Goal: Task Accomplishment & Management: Manage account settings

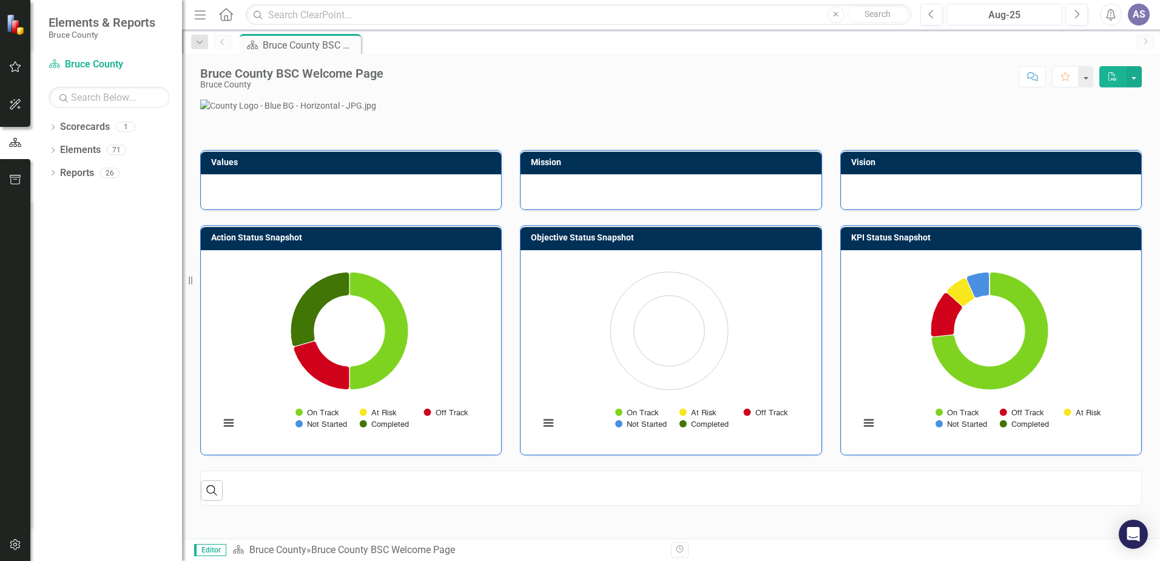
click at [1019, 15] on div "Aug-25" at bounding box center [1004, 15] width 107 height 15
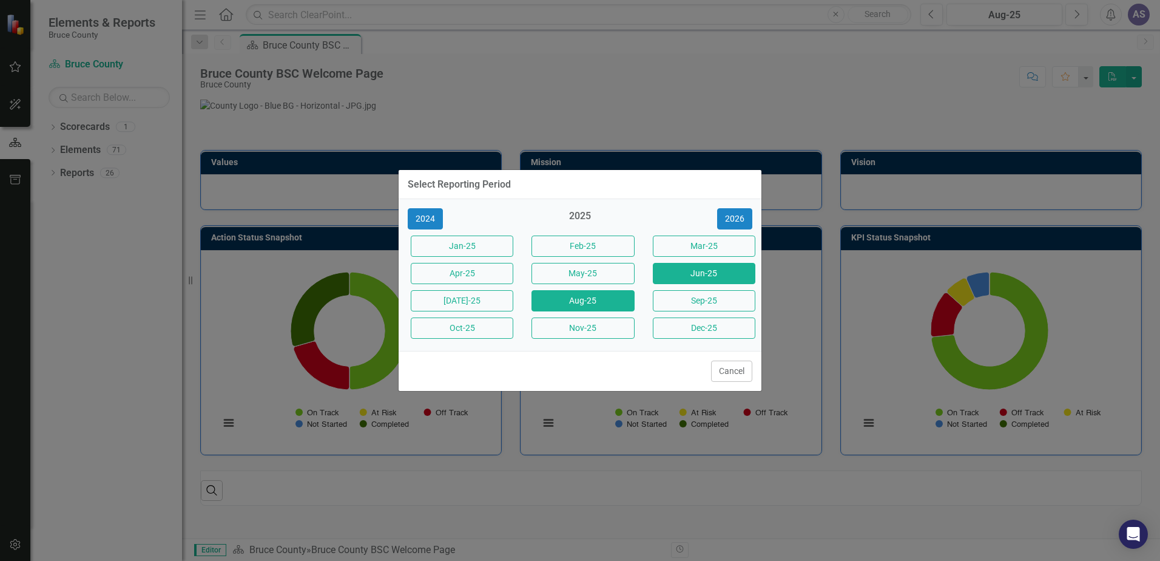
click at [687, 278] on button "Jun-25" at bounding box center [704, 273] width 103 height 21
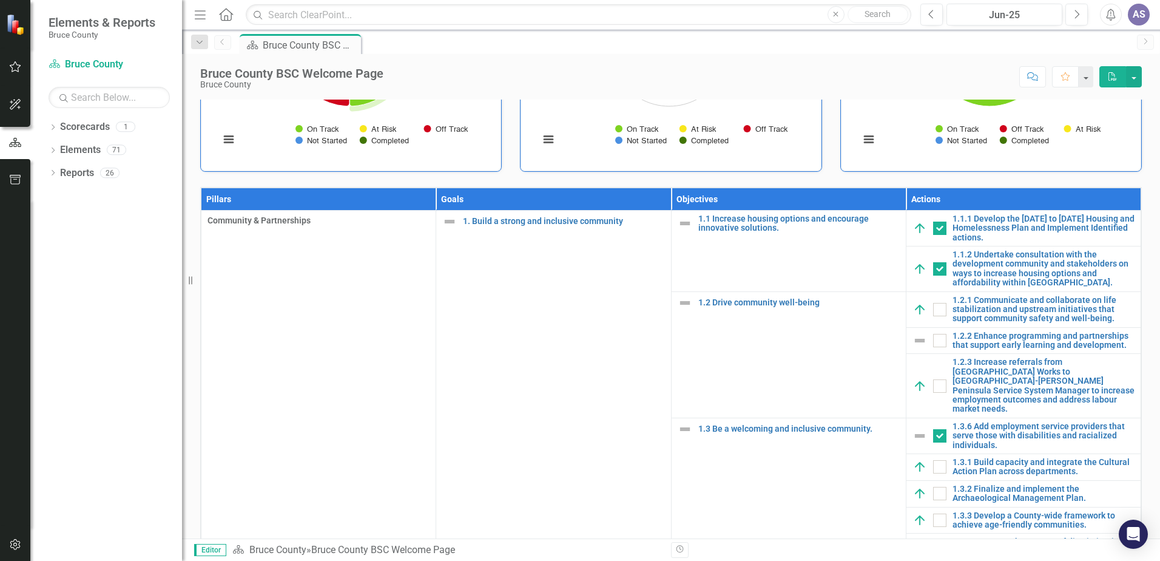
scroll to position [235, 0]
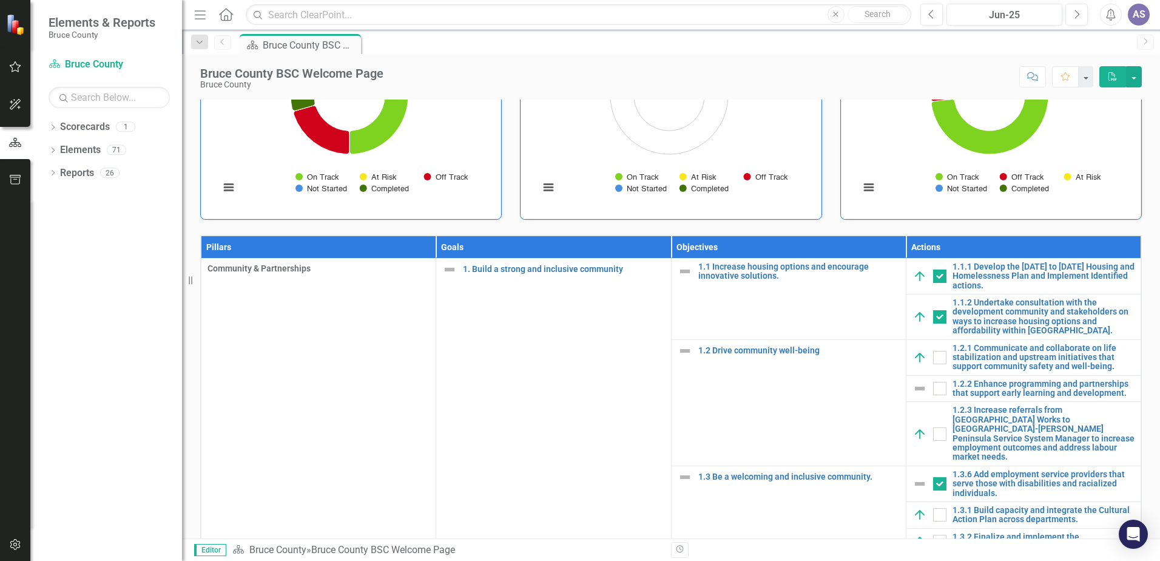
click at [14, 68] on icon "button" at bounding box center [15, 67] width 13 height 10
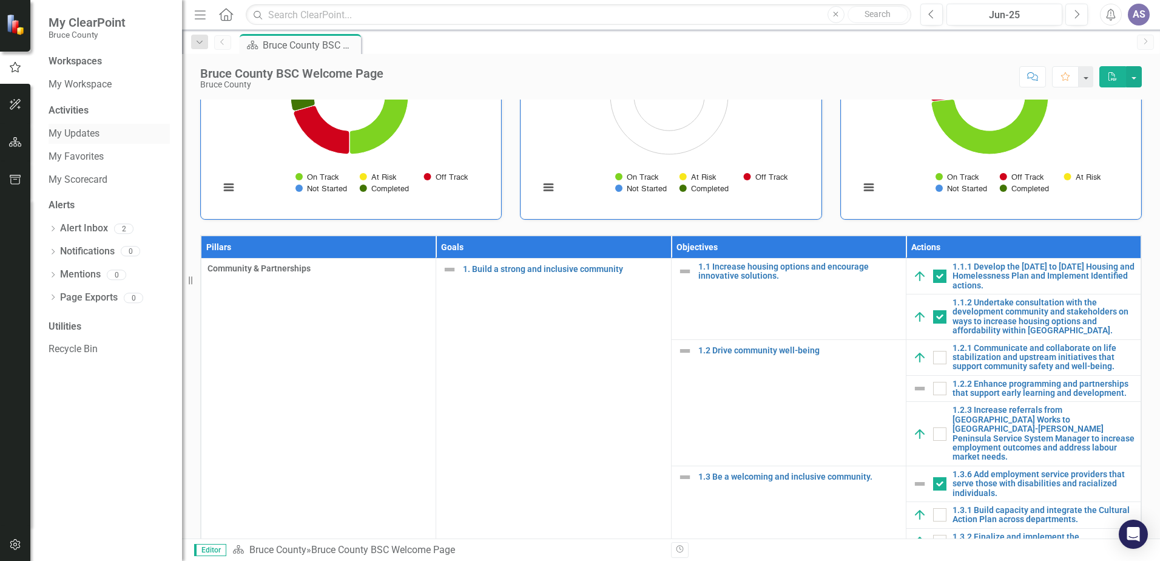
click at [79, 132] on link "My Updates" at bounding box center [109, 134] width 121 height 14
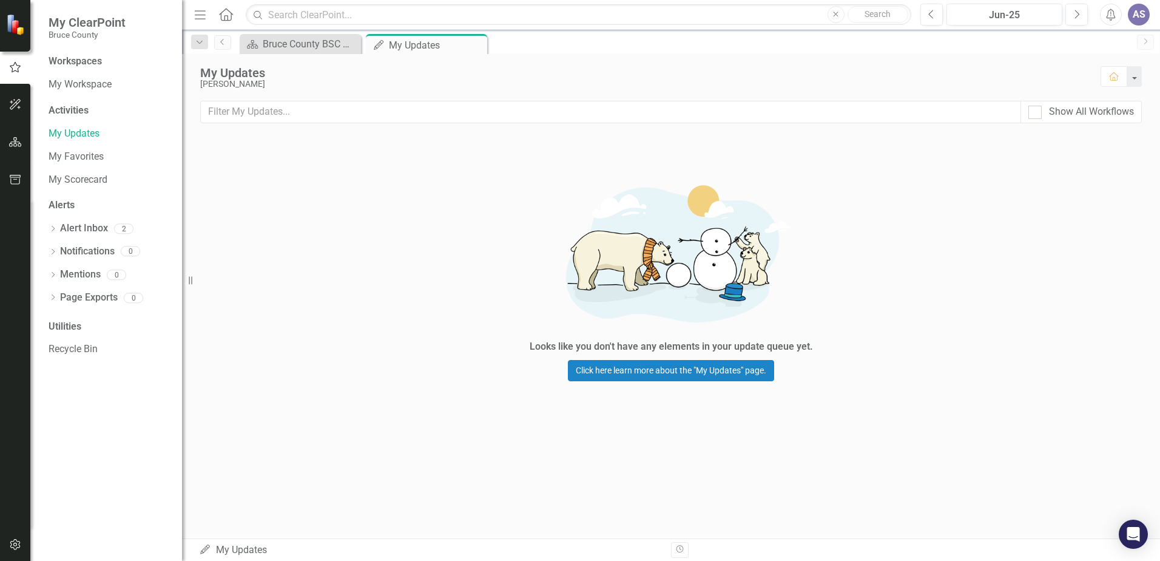
click at [920, 269] on div "Looks like you don't have any elements in your update queue yet. Click here lea…" at bounding box center [671, 275] width 978 height 281
click at [73, 135] on link "My Updates" at bounding box center [109, 134] width 121 height 14
click at [334, 235] on div "Looks like you don't have any elements in your update queue yet. Click here lea…" at bounding box center [671, 275] width 978 height 281
click at [1038, 9] on div "Jun-25" at bounding box center [1004, 15] width 107 height 15
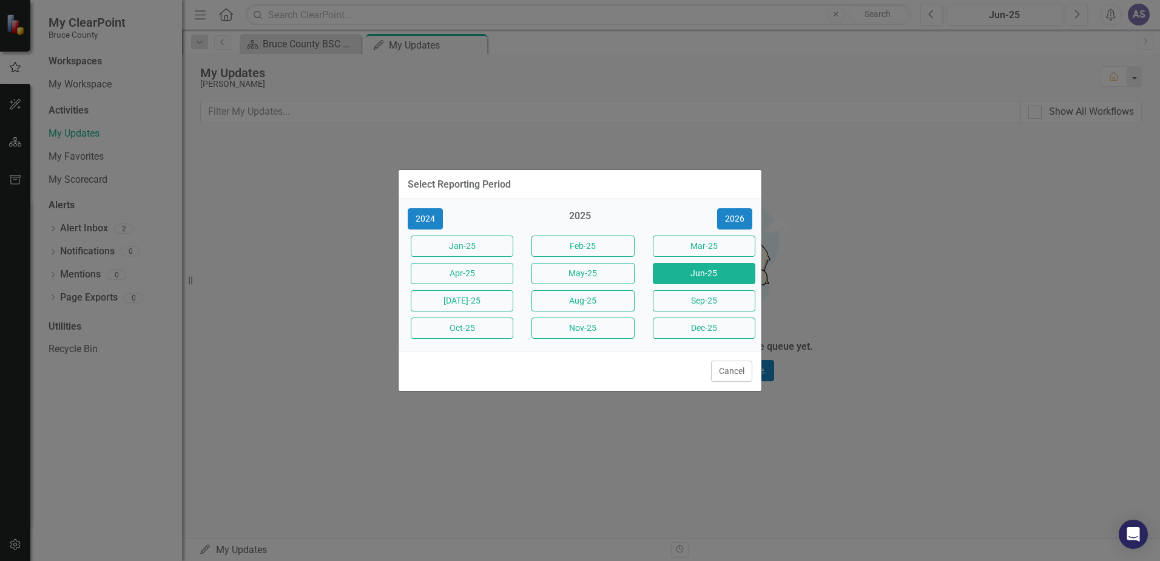
click at [1022, 297] on div "Select Reporting Period 2024 2025 [DATE]-25 Feb-25 Mar-25 Apr-25 May-25 Jun-25 …" at bounding box center [580, 280] width 1160 height 561
click at [240, 190] on div "Select Reporting Period 2024 2025 [DATE]-25 Feb-25 Mar-25 Apr-25 May-25 Jun-25 …" at bounding box center [580, 280] width 1160 height 561
click at [735, 366] on button "Cancel" at bounding box center [731, 370] width 41 height 21
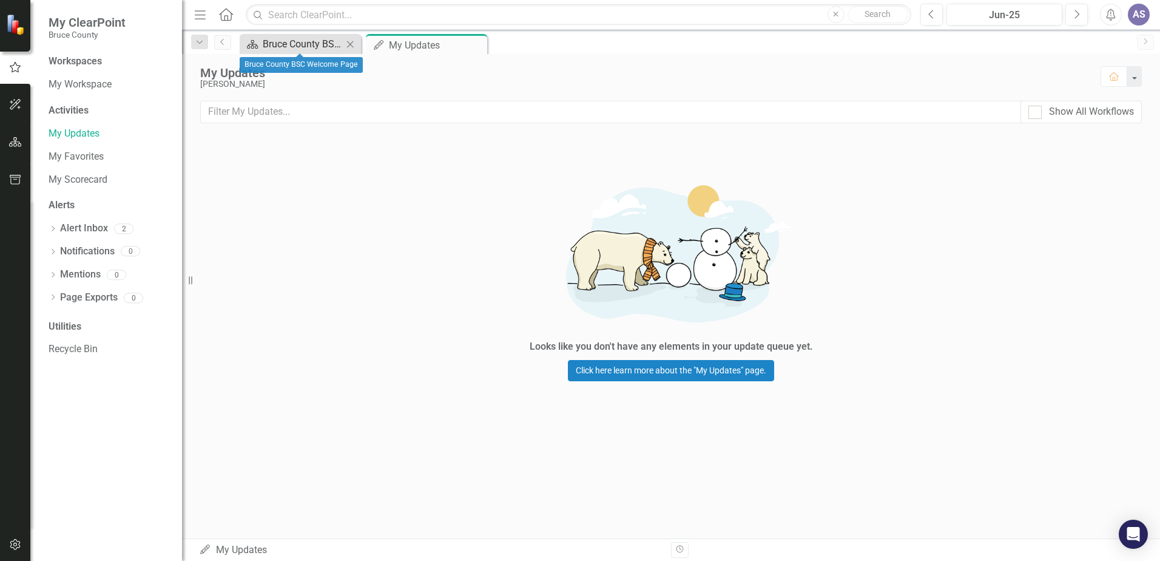
click at [310, 36] on div "Bruce County BSC Welcome Page" at bounding box center [303, 43] width 80 height 15
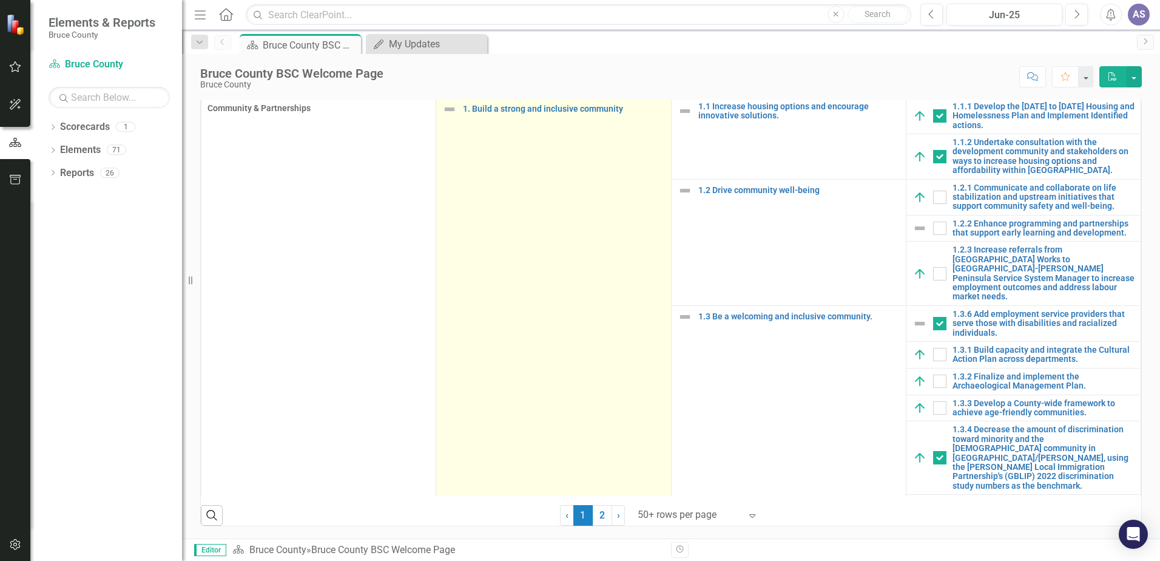
scroll to position [781, 0]
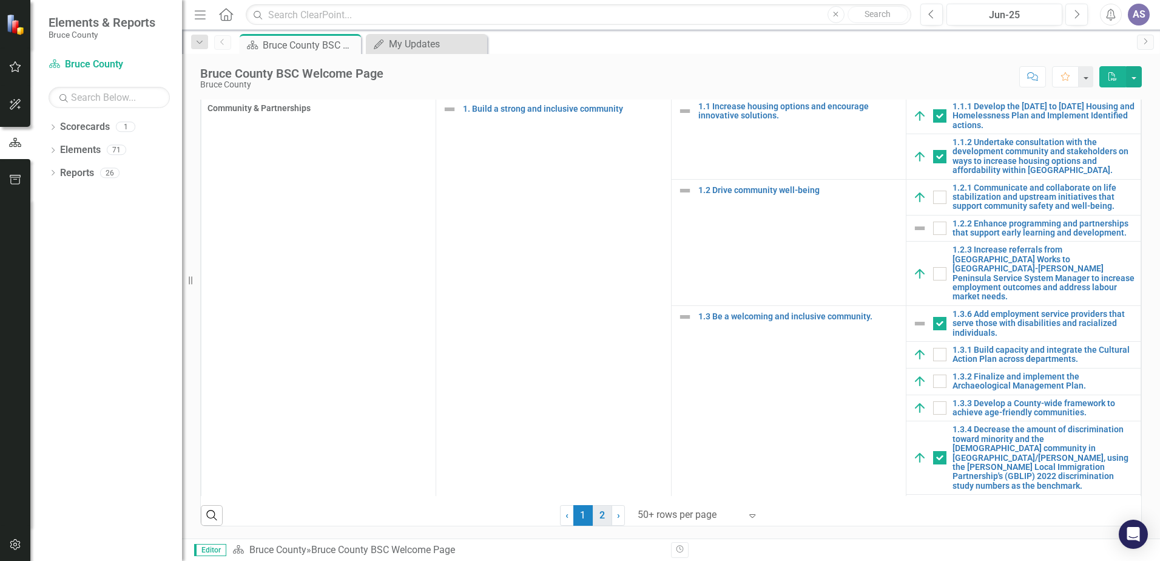
click at [601, 522] on link "2" at bounding box center [602, 515] width 19 height 21
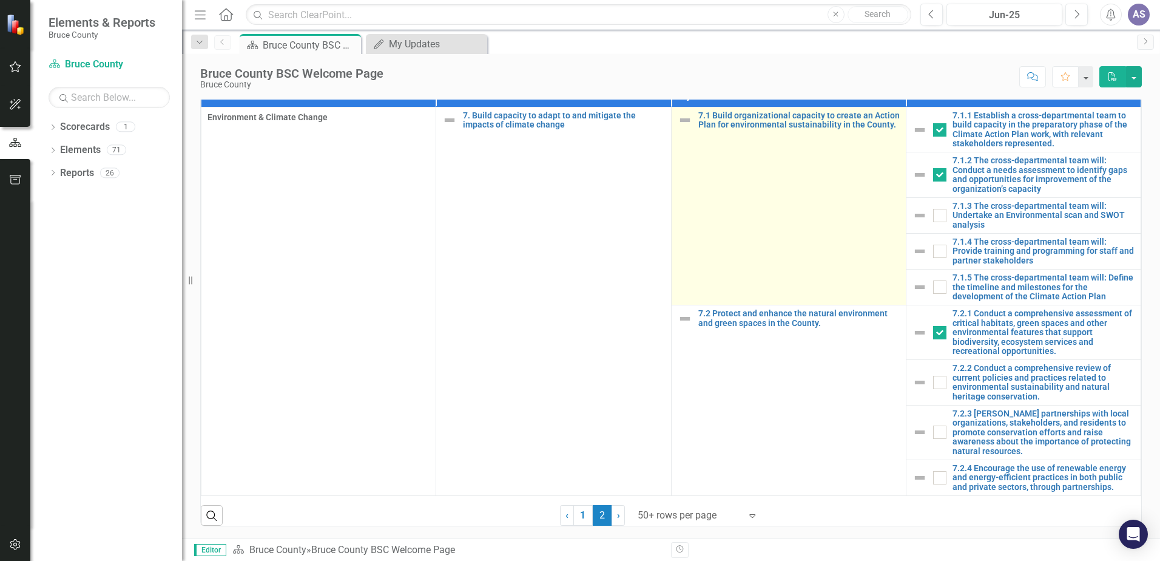
scroll to position [772, 0]
checkbox input "false"
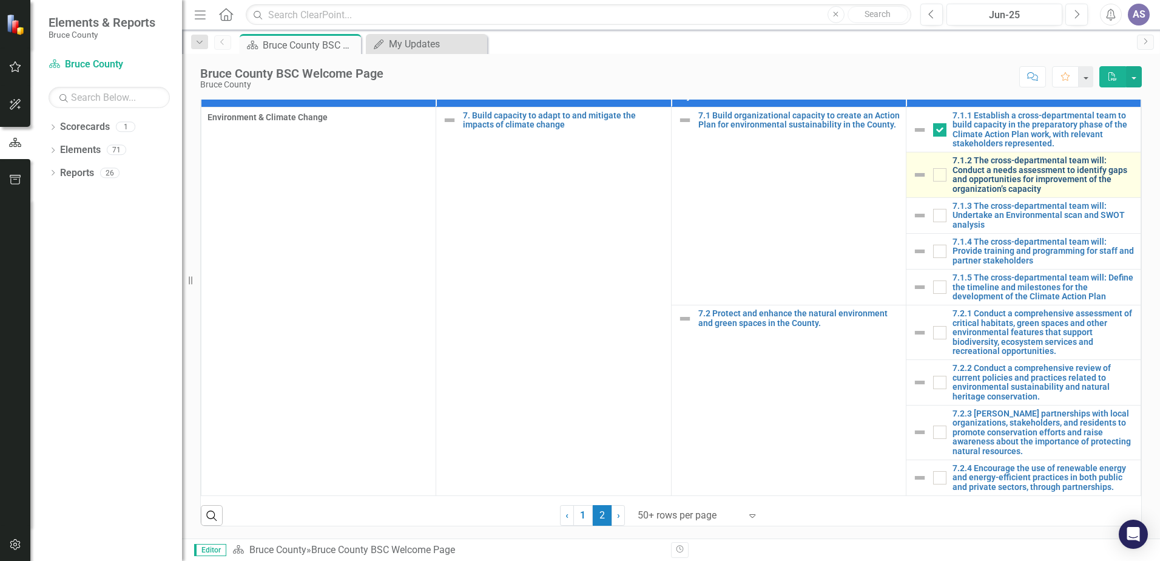
click at [1009, 171] on link "7.1.2 The cross-departmental team will: Conduct a needs assessment to identify …" at bounding box center [1043, 175] width 182 height 38
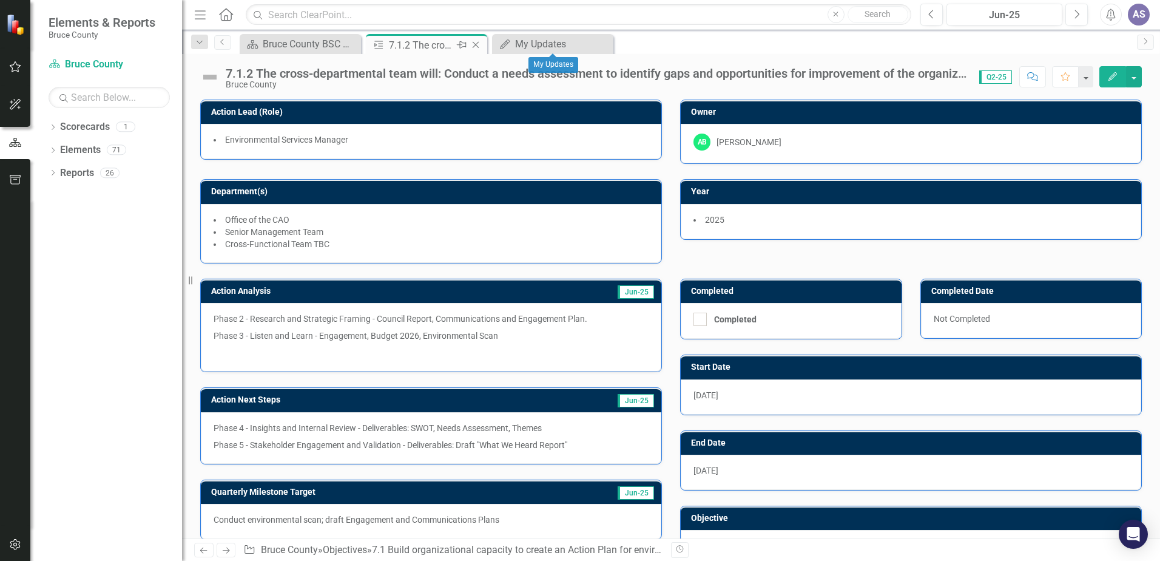
click at [478, 42] on icon "Close" at bounding box center [476, 45] width 12 height 10
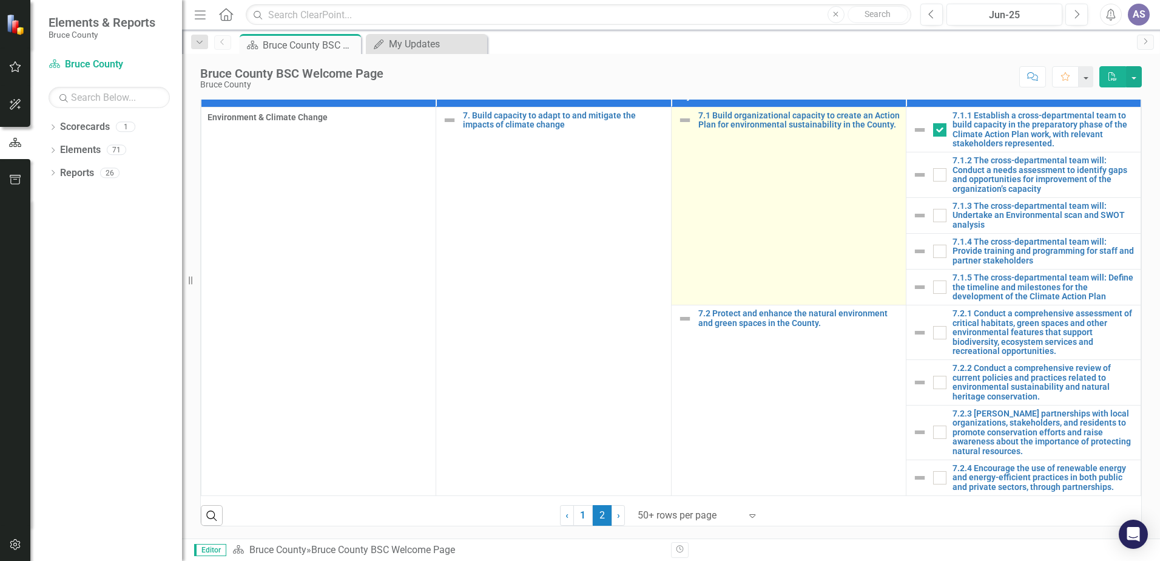
scroll to position [772, 0]
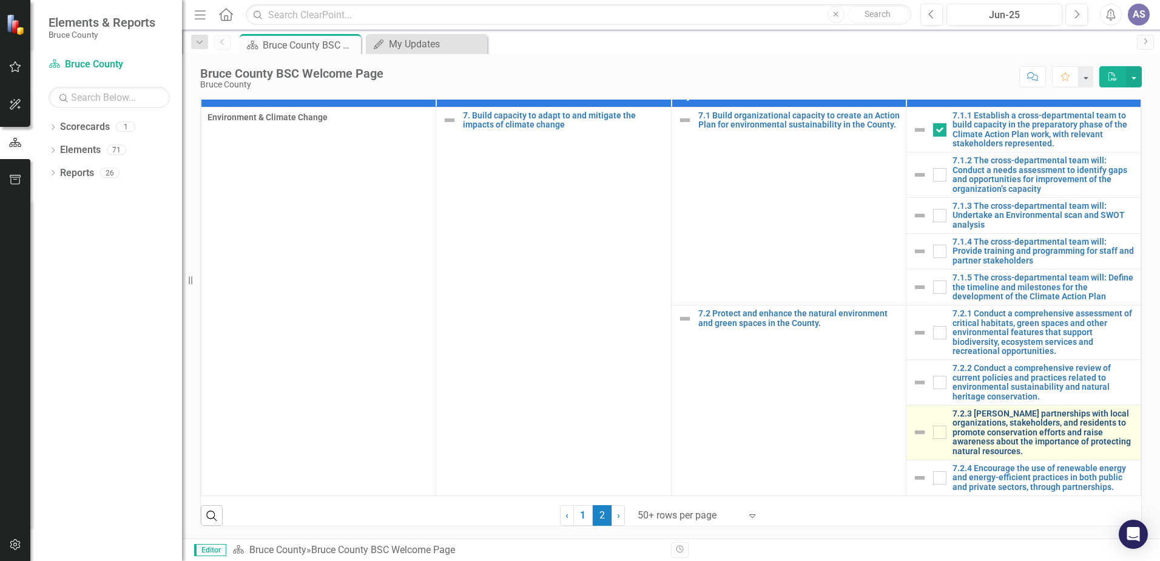
click at [975, 434] on link "7.2.3 [PERSON_NAME] partnerships with local organizations, stakeholders, and re…" at bounding box center [1043, 432] width 182 height 47
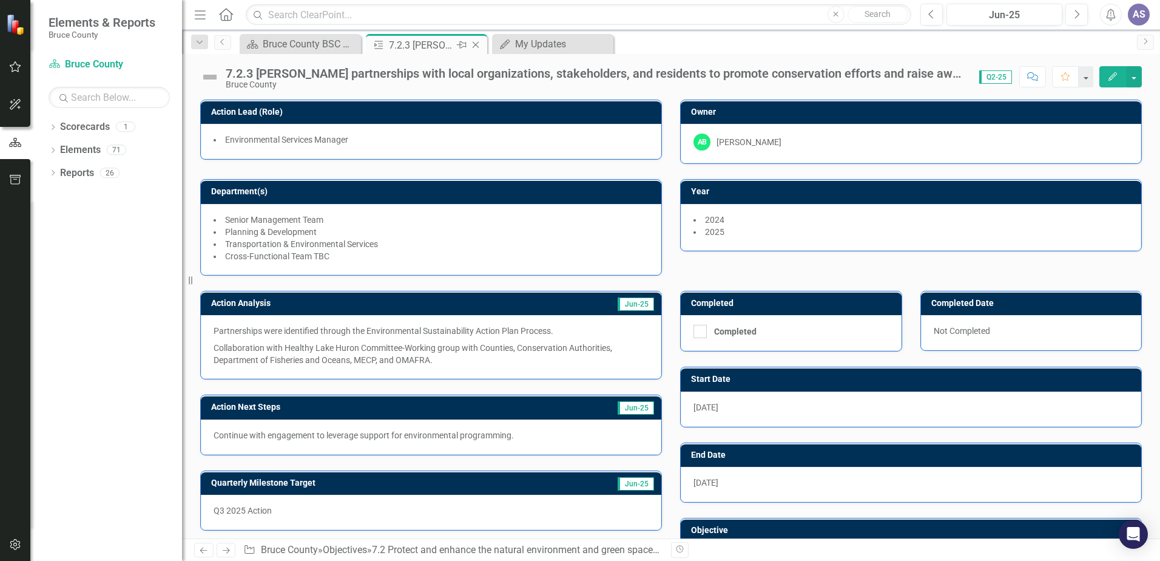
click at [476, 45] on icon at bounding box center [476, 45] width 7 height 7
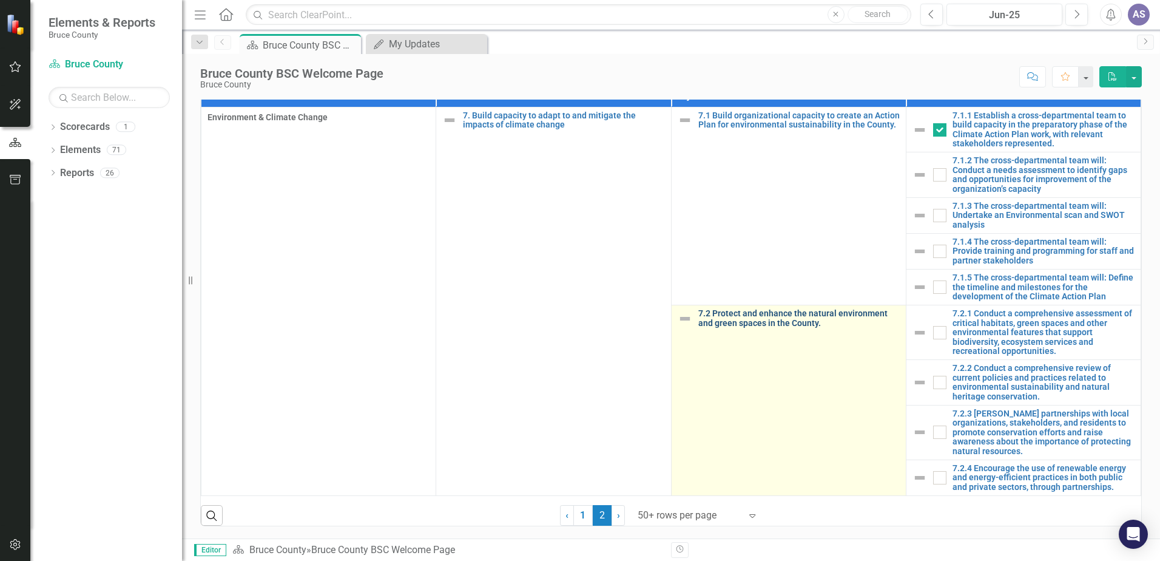
scroll to position [772, 0]
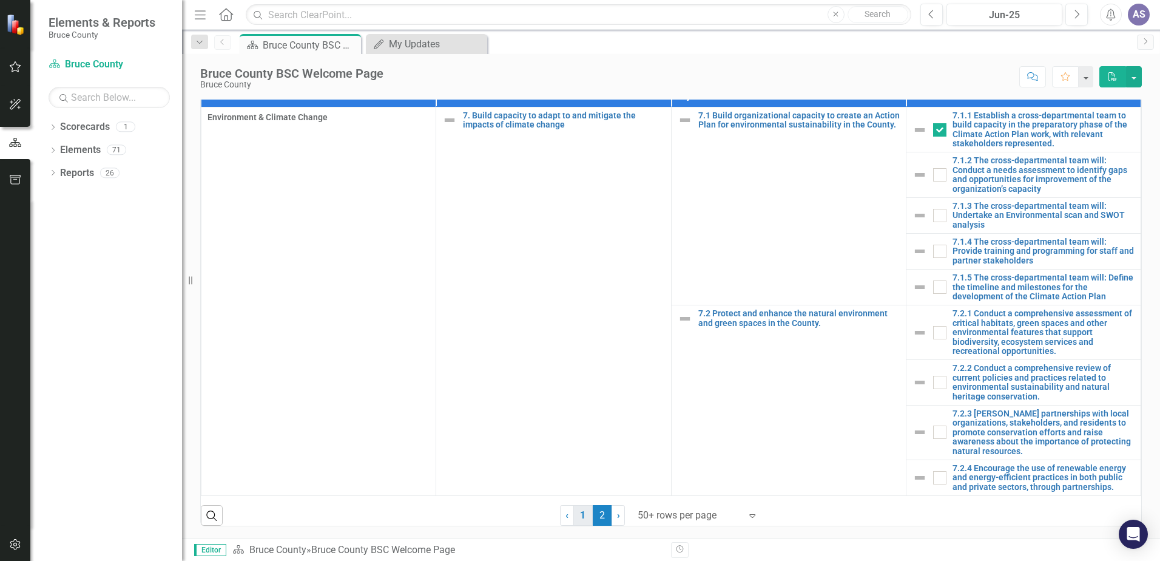
click at [575, 514] on link "1" at bounding box center [582, 515] width 19 height 21
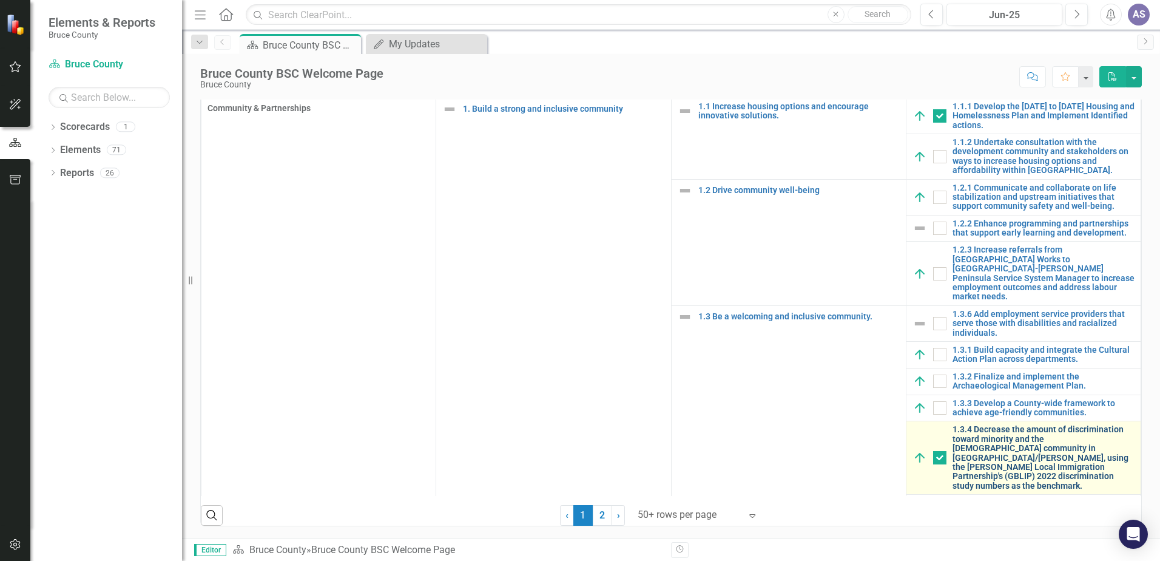
checkbox input "true"
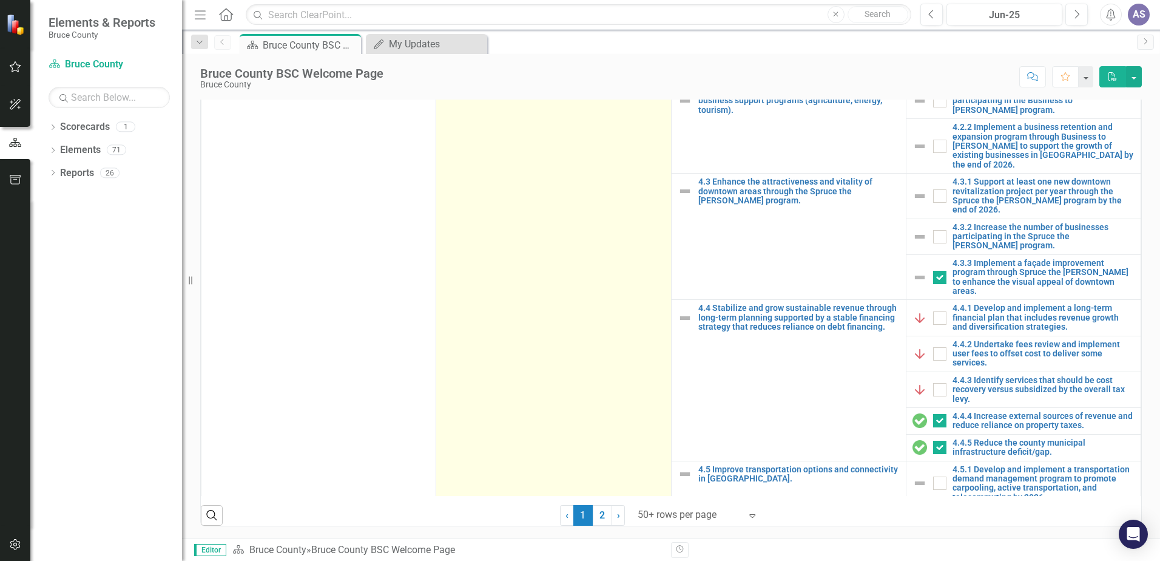
scroll to position [1274, 0]
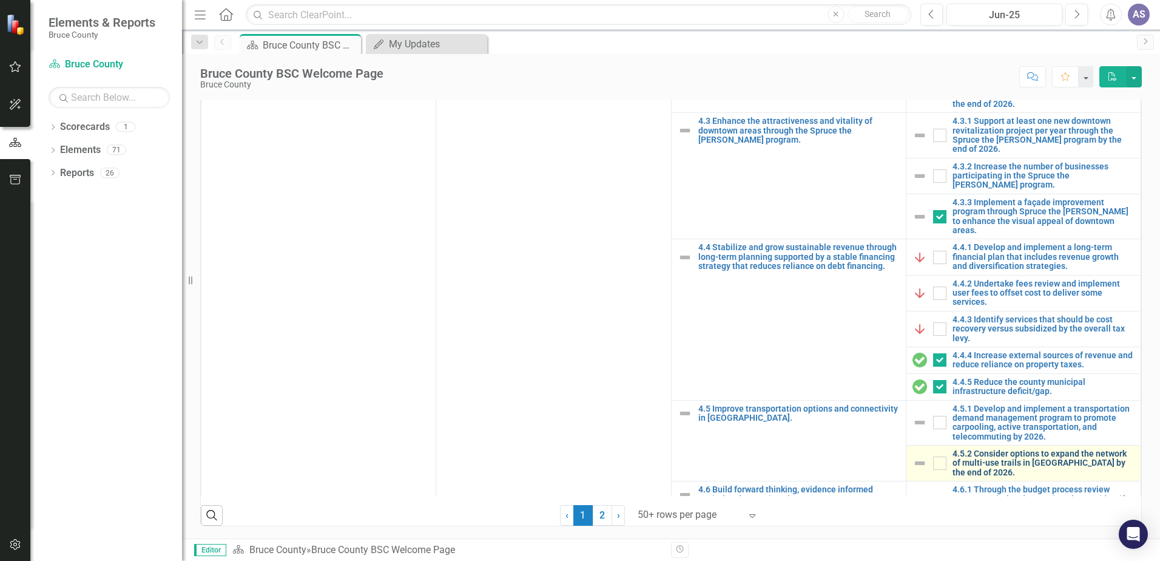
click at [1013, 449] on link "4.5.2 Consider options to expand the network of multi-use trails in [GEOGRAPHIC…" at bounding box center [1043, 463] width 182 height 28
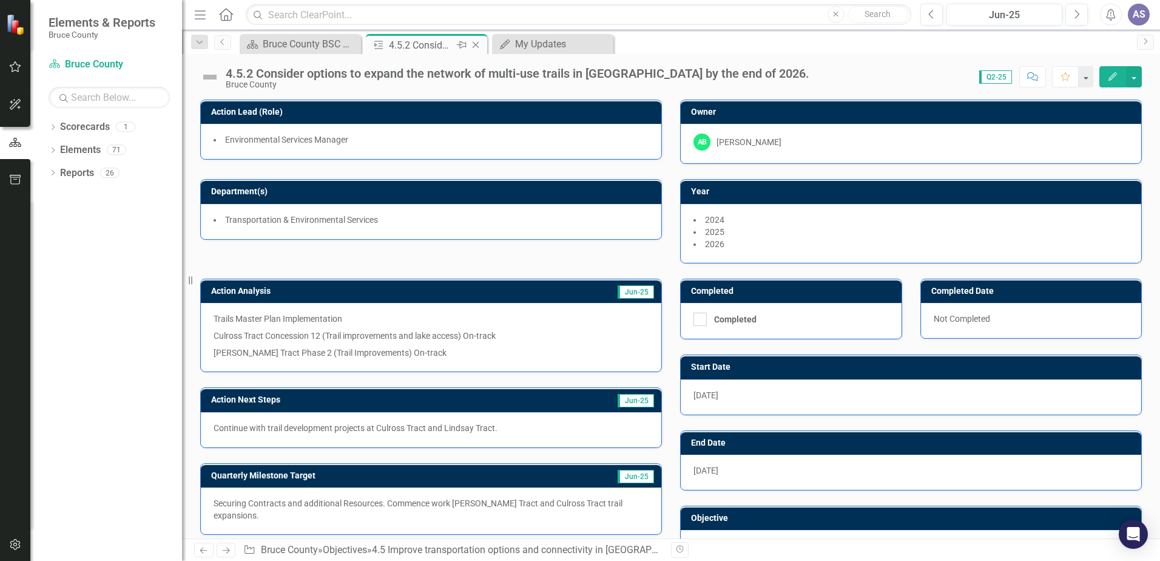
click at [477, 46] on icon "Close" at bounding box center [476, 45] width 12 height 10
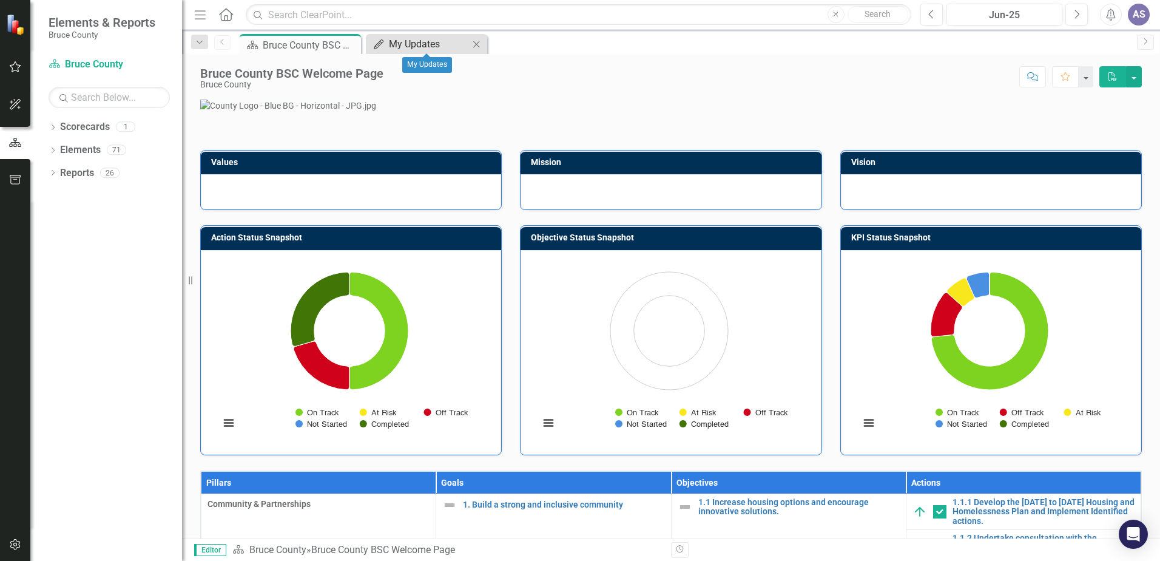
click at [414, 47] on div "My Updates" at bounding box center [429, 43] width 80 height 15
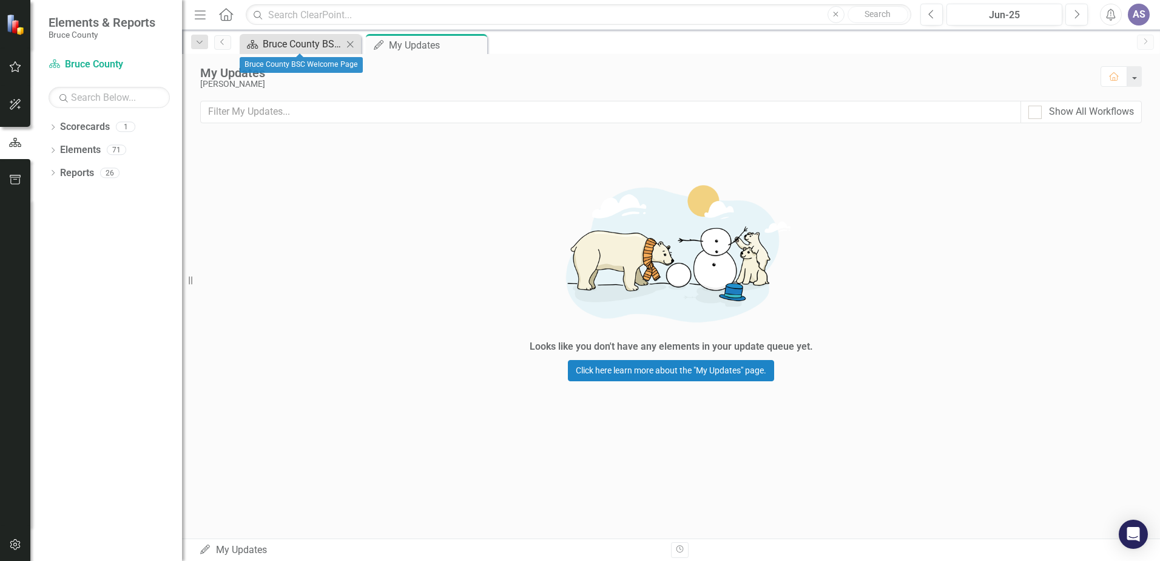
click at [297, 40] on div "Bruce County BSC Welcome Page" at bounding box center [303, 43] width 80 height 15
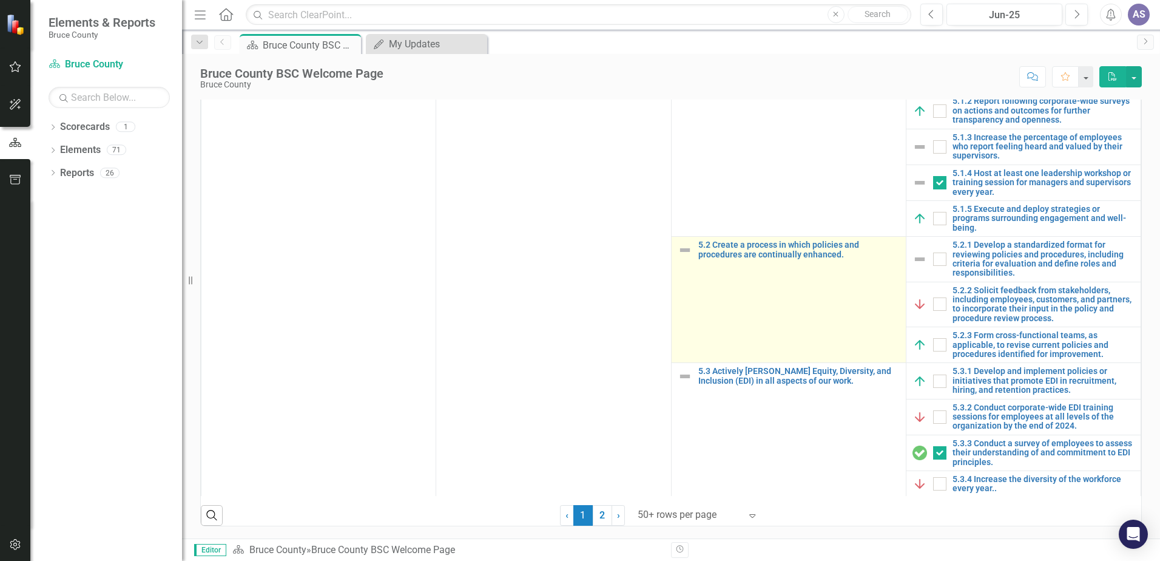
scroll to position [2004, 0]
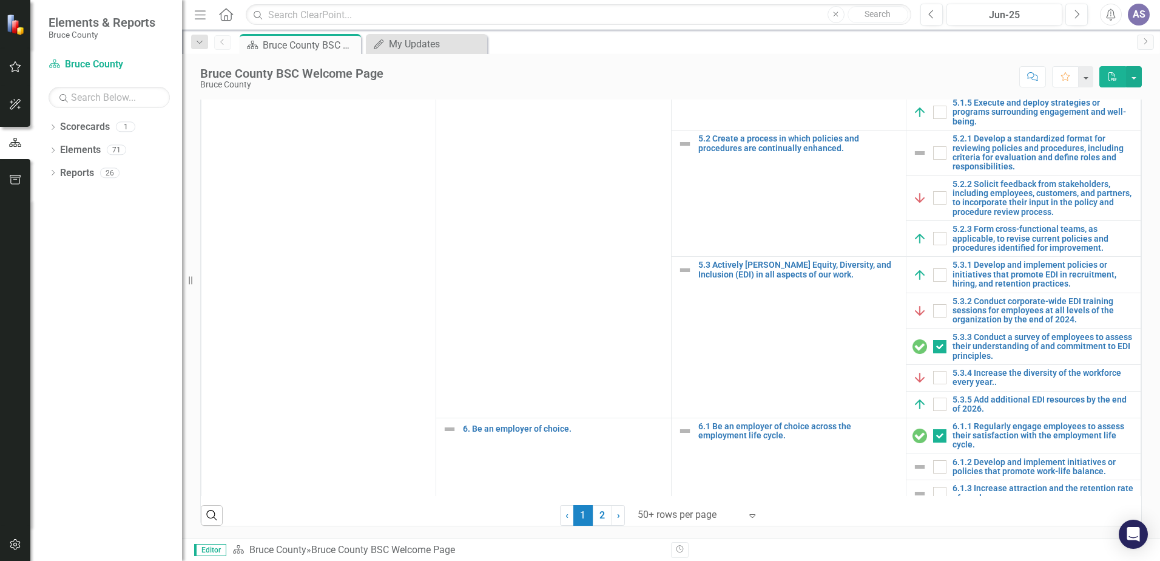
drag, startPoint x: 595, startPoint y: 516, endPoint x: 741, endPoint y: 419, distance: 175.2
click at [595, 516] on link "2" at bounding box center [602, 515] width 19 height 21
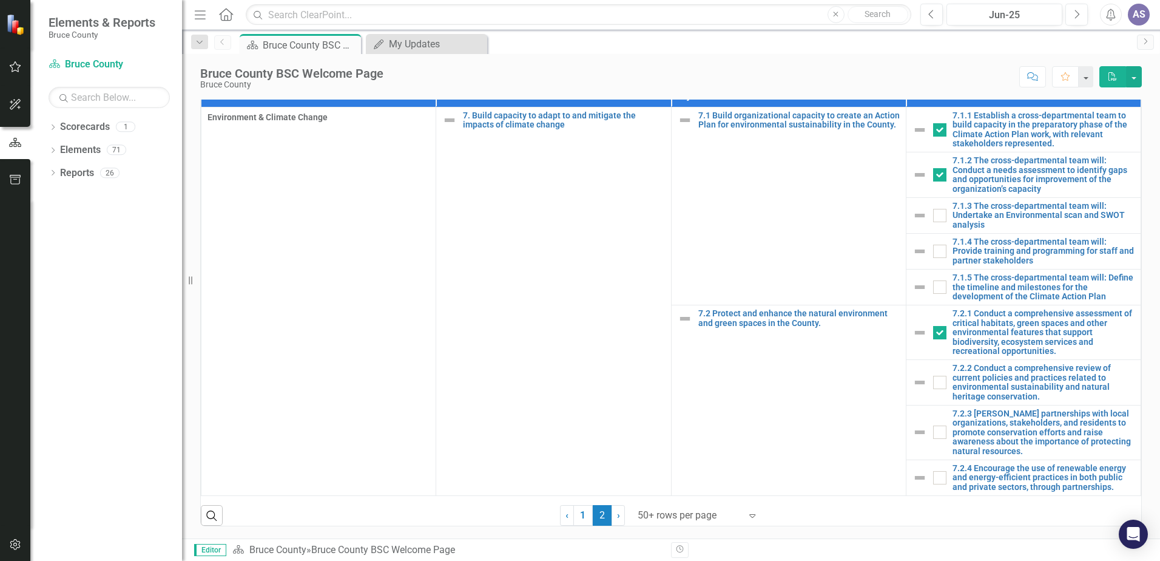
scroll to position [0, 0]
checkbox input "false"
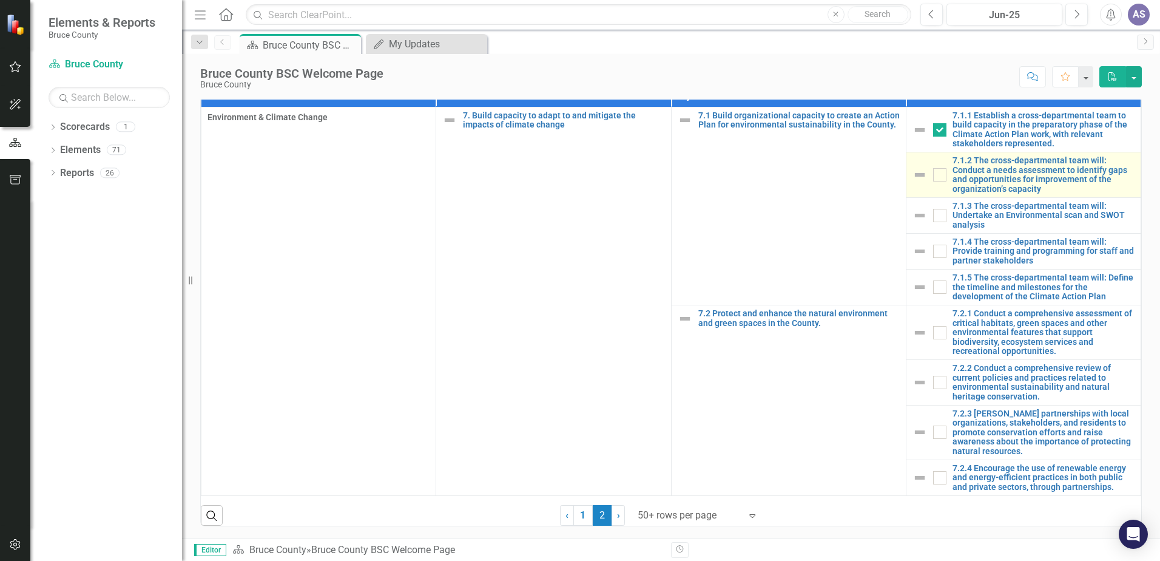
click at [912, 175] on img at bounding box center [919, 174] width 15 height 15
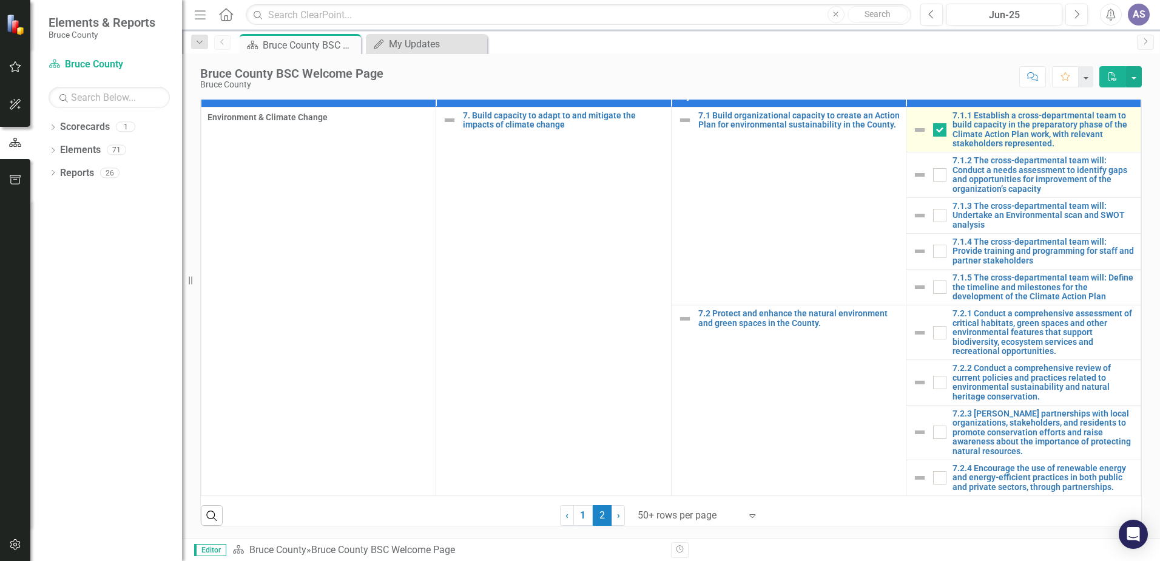
click at [914, 133] on img at bounding box center [919, 130] width 15 height 15
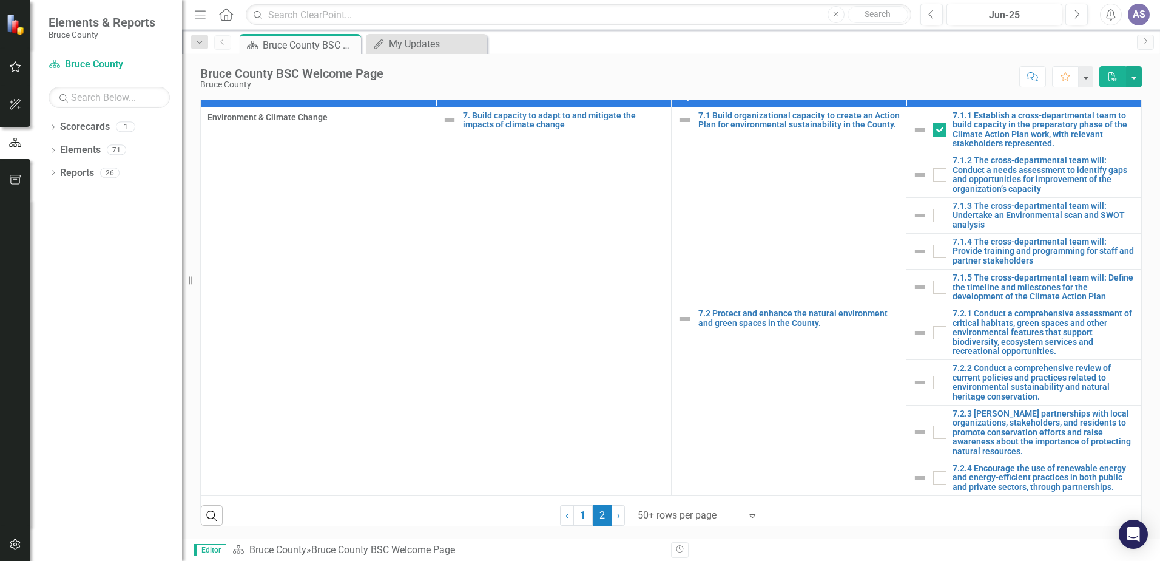
click at [492, 70] on div "Score: N/A Jun-25 Completed Comment Favorite PDF" at bounding box center [765, 76] width 752 height 21
click at [441, 45] on div "My Updates" at bounding box center [429, 43] width 80 height 15
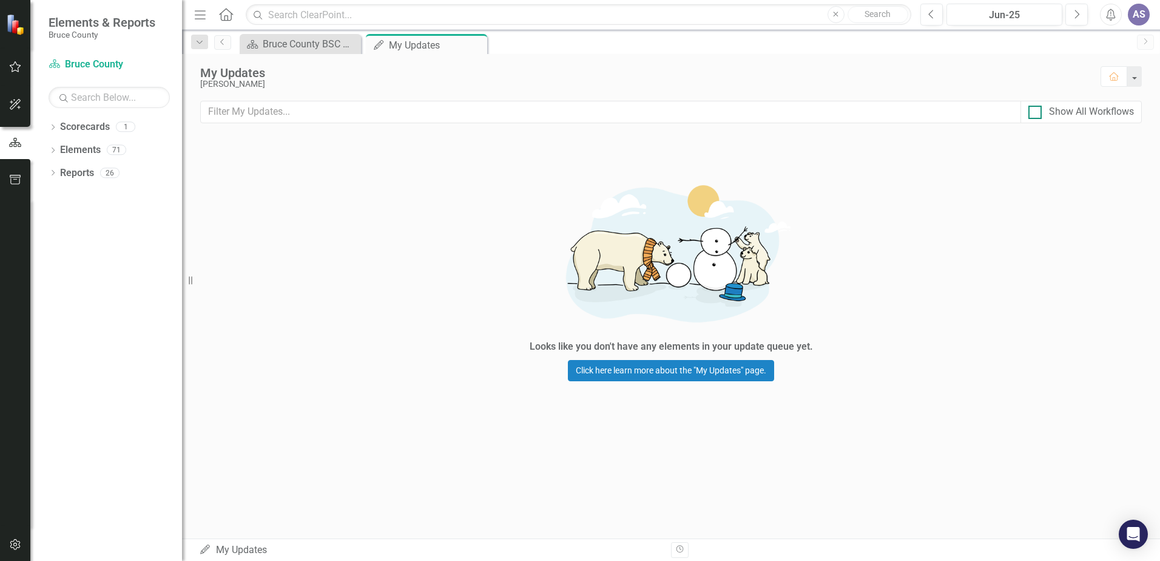
click at [1035, 113] on input "Show All Workflows" at bounding box center [1032, 110] width 8 height 8
checkbox input "true"
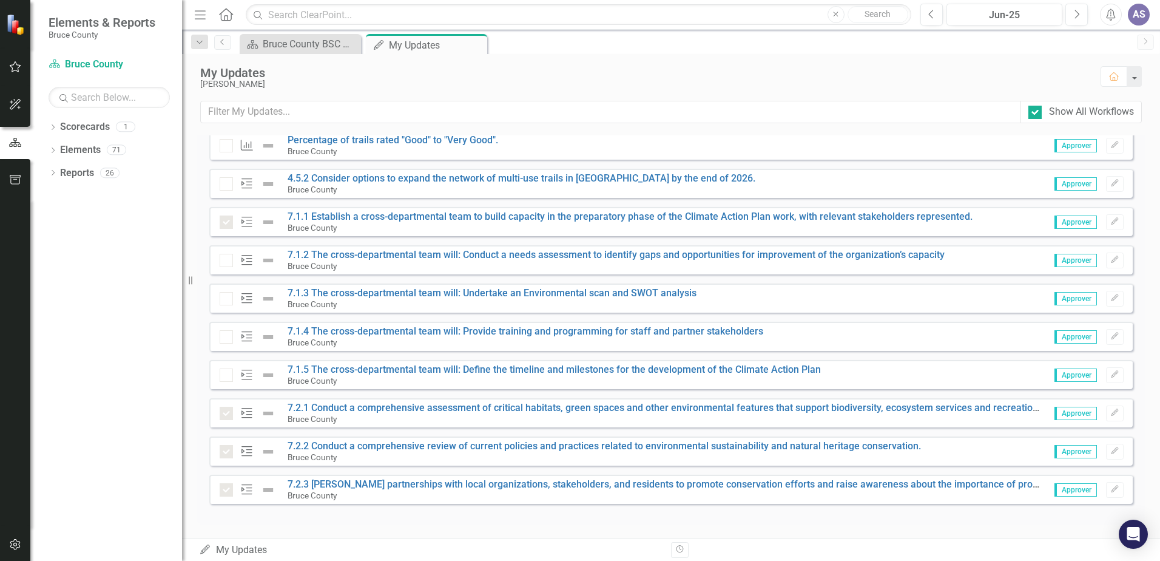
scroll to position [286, 0]
click at [228, 373] on div at bounding box center [226, 372] width 13 height 13
click at [229, 321] on div "Action 7.1.4 The cross-departmental team will: Provide training and programming…" at bounding box center [670, 334] width 923 height 29
click at [220, 340] on div at bounding box center [226, 334] width 13 height 13
click at [218, 300] on div "Action 7.1.3 The cross-departmental team will: Undertake an Environmental scan …" at bounding box center [670, 295] width 923 height 29
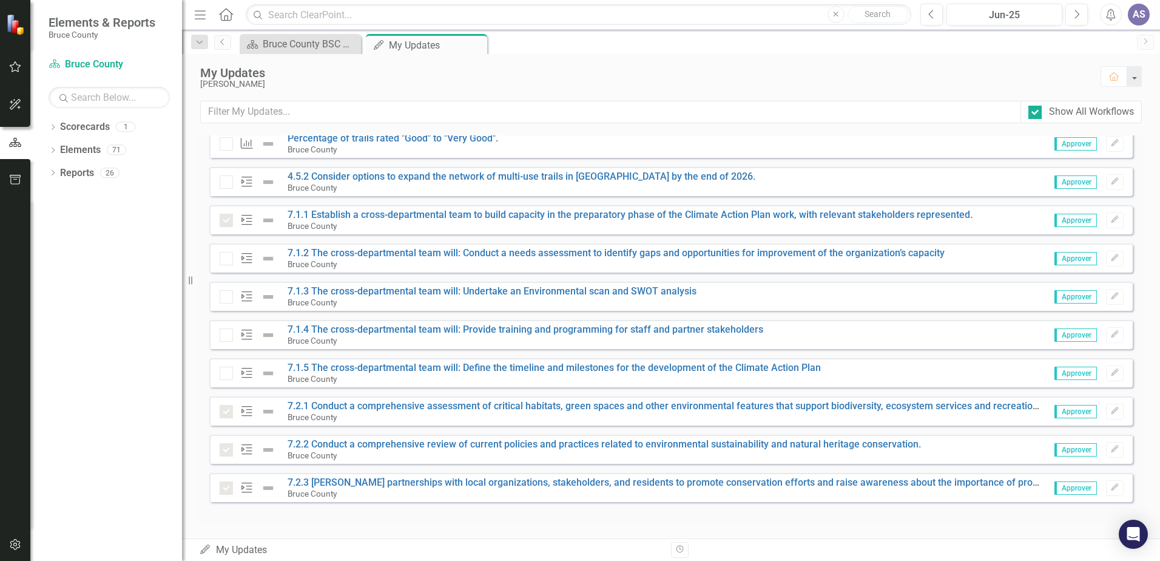
click at [218, 265] on div "Action 7.1.2 The cross-departmental team will: Conduct a needs assessment to id…" at bounding box center [670, 257] width 923 height 29
drag, startPoint x: 217, startPoint y: 239, endPoint x: 209, endPoint y: 235, distance: 9.0
click at [216, 239] on div "Instructions Please review all of your assigned tasks and check of "Task Comple…" at bounding box center [670, 198] width 923 height 638
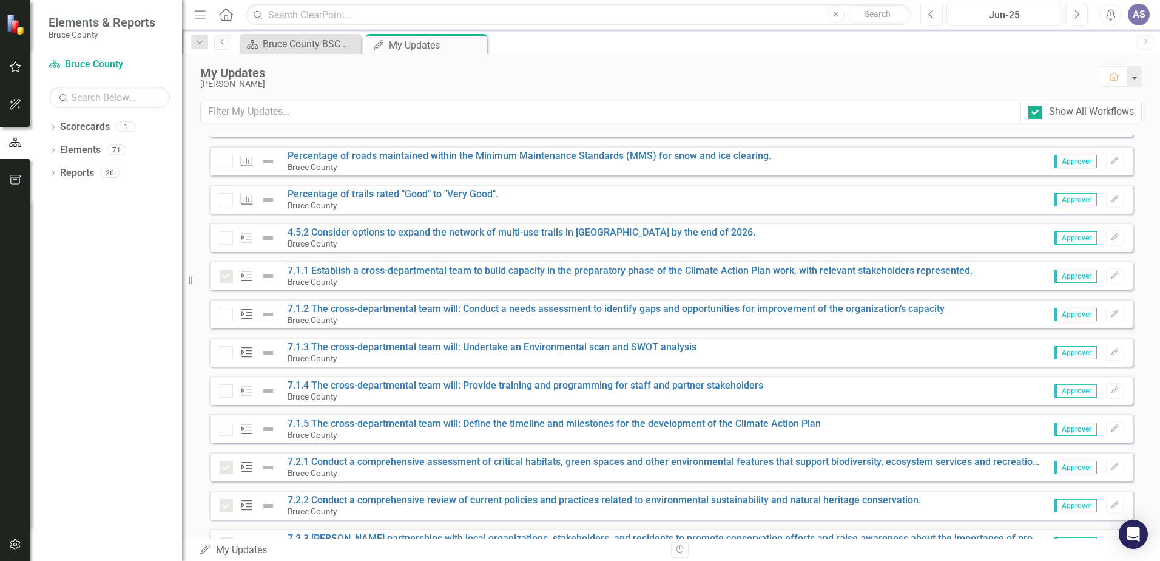
scroll to position [165, 0]
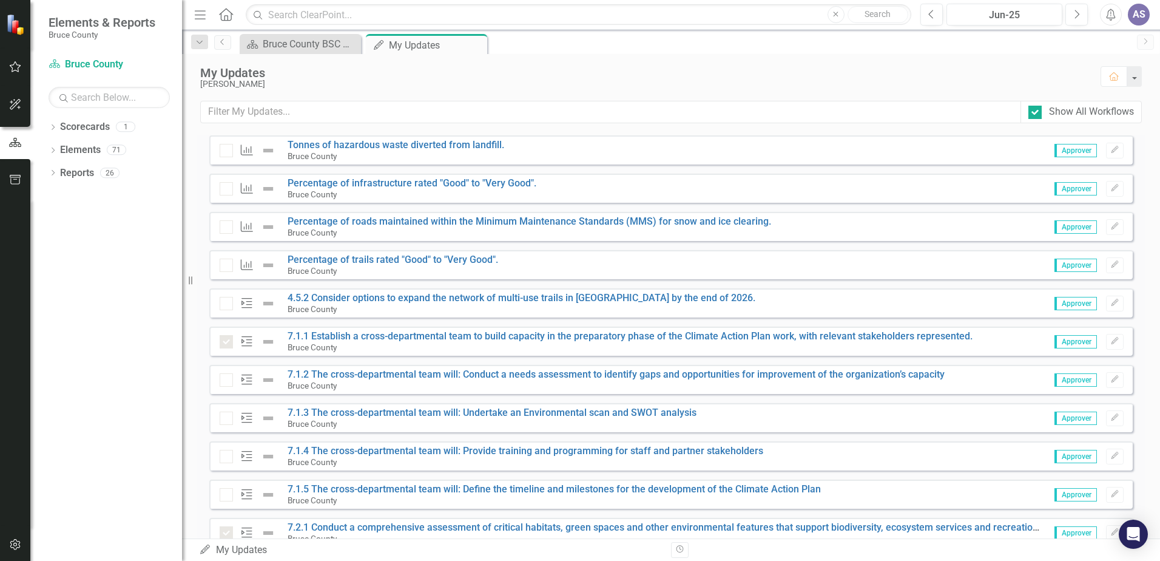
click at [221, 272] on div "KPI Percentage of trails rated "Good" to "Very Good". [GEOGRAPHIC_DATA]" at bounding box center [362, 264] width 285 height 21
click at [227, 268] on div at bounding box center [226, 264] width 13 height 13
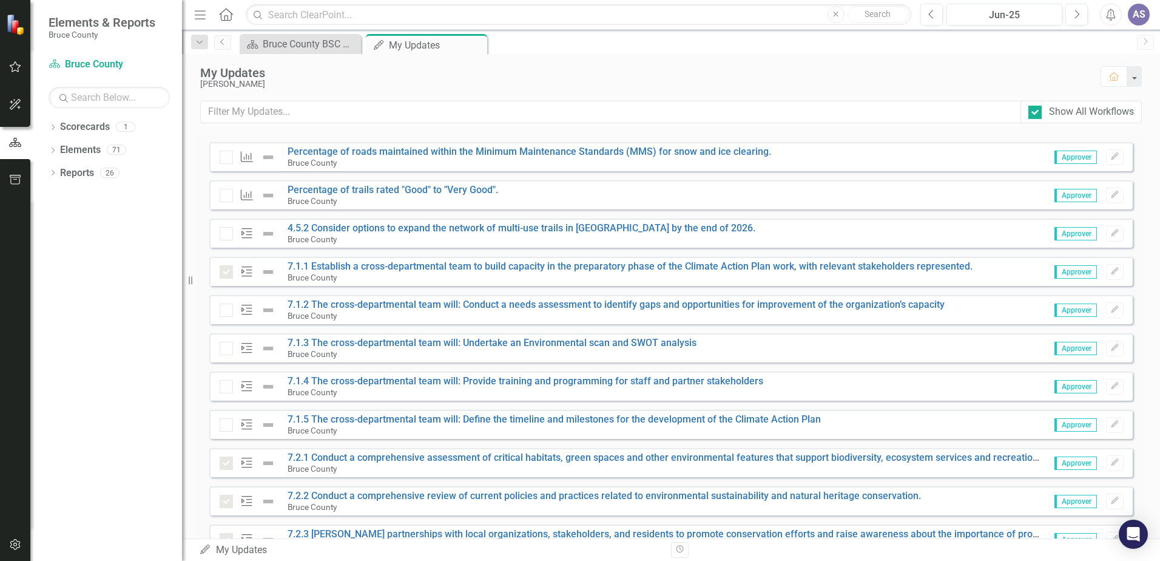
scroll to position [104, 0]
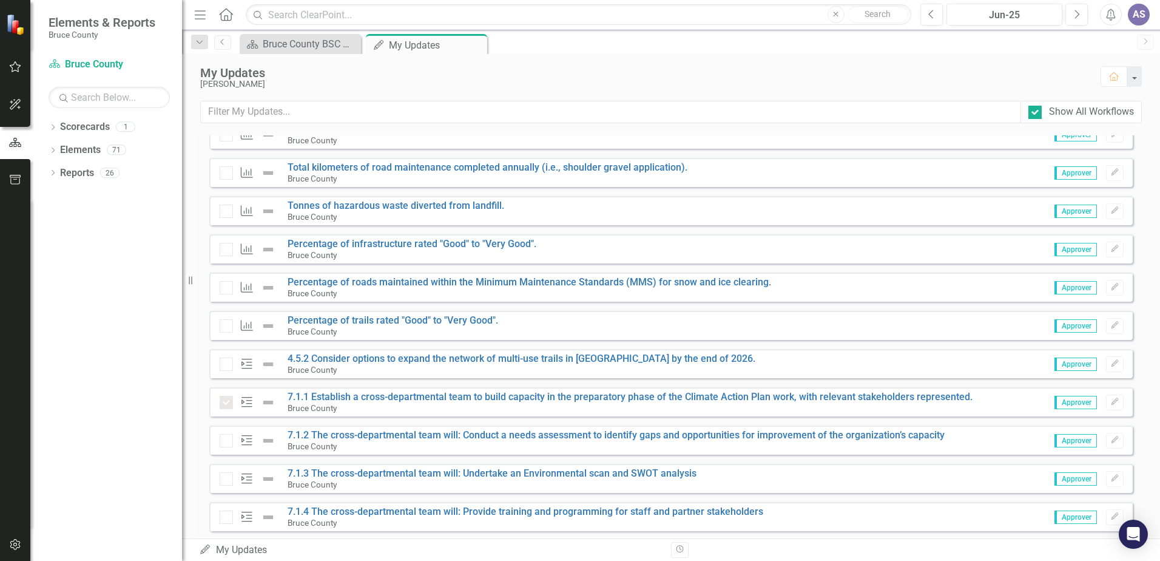
click at [228, 329] on div at bounding box center [226, 325] width 13 height 13
click at [219, 363] on div "Action 4.5.2 Consider options to expand the network of multi-use trails in [GEO…" at bounding box center [670, 363] width 923 height 29
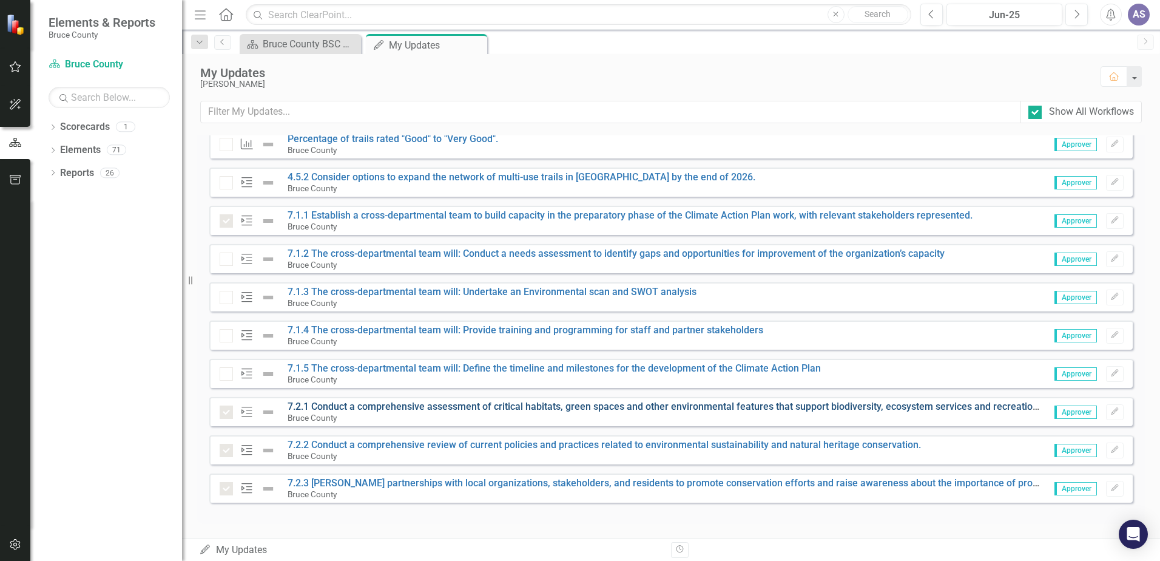
scroll to position [286, 0]
click at [226, 336] on div at bounding box center [226, 334] width 13 height 13
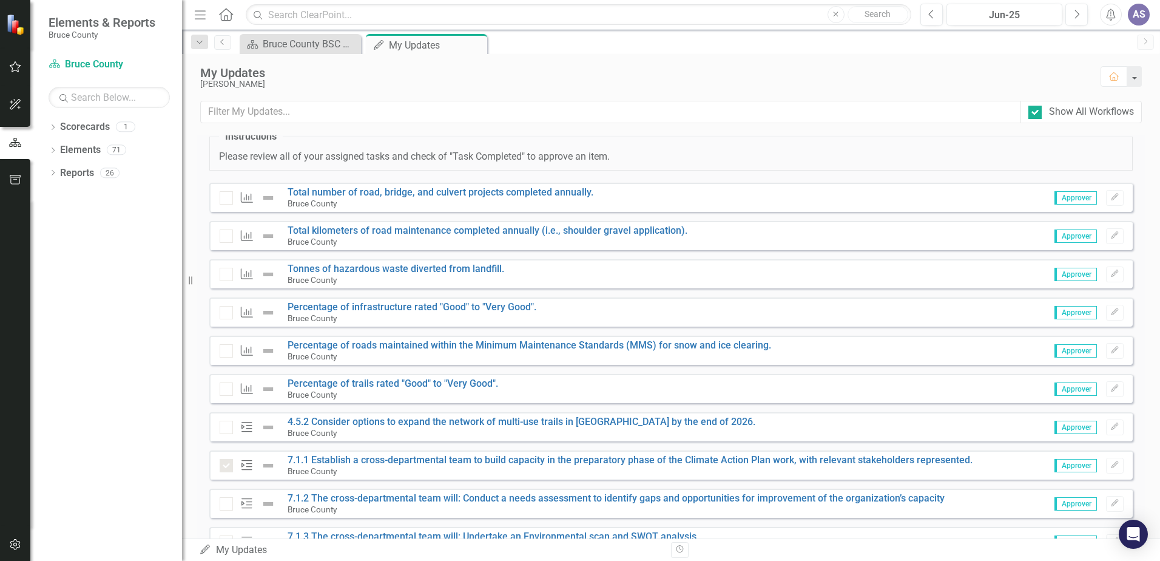
scroll to position [0, 0]
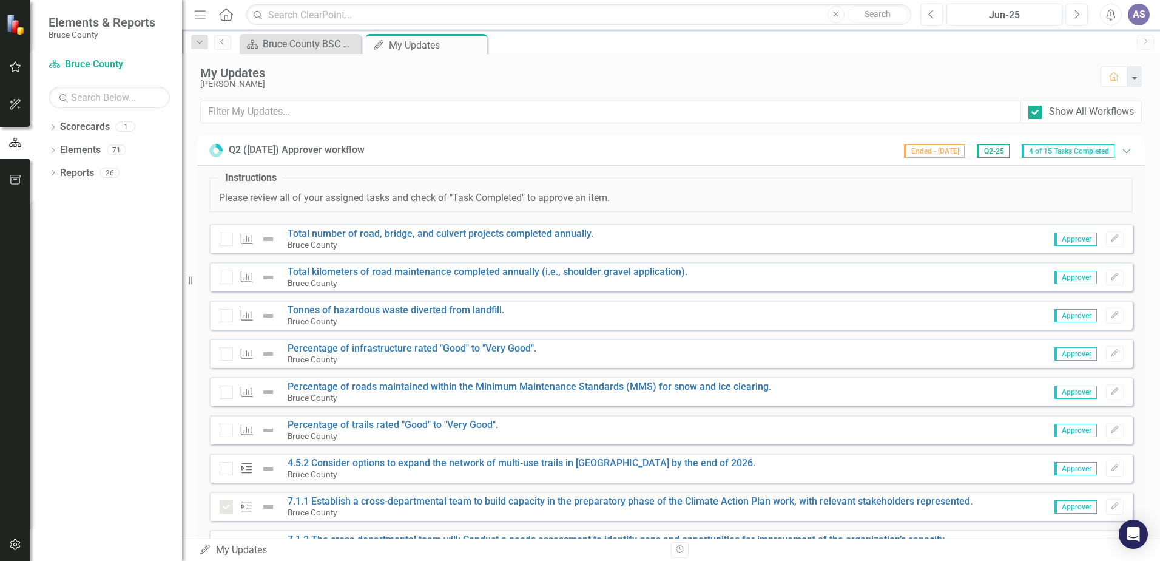
click at [522, 80] on div "[PERSON_NAME]" at bounding box center [644, 83] width 888 height 9
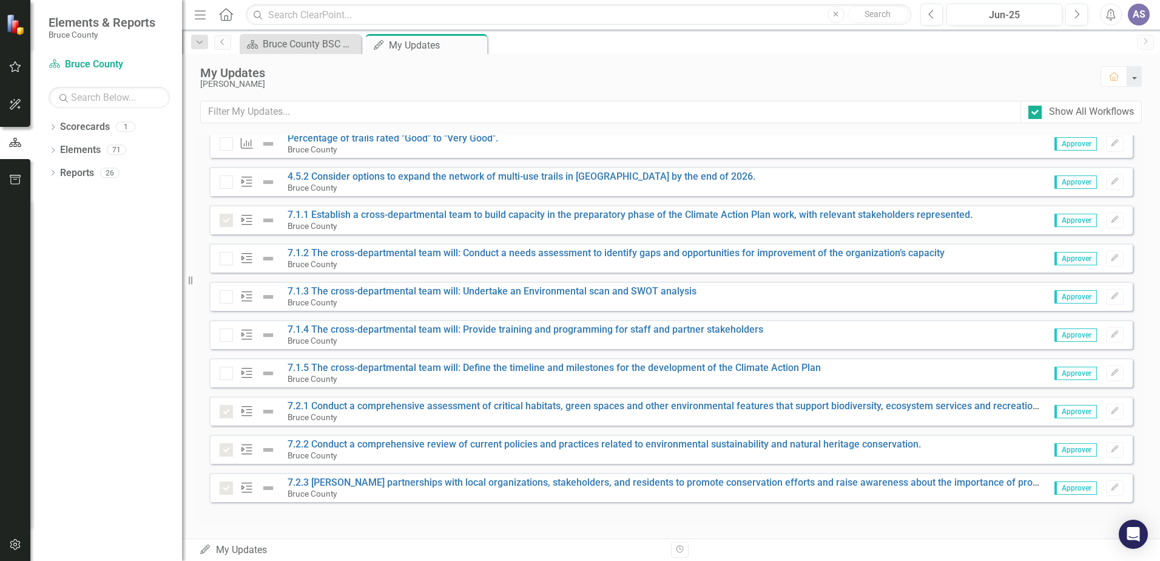
scroll to position [165, 0]
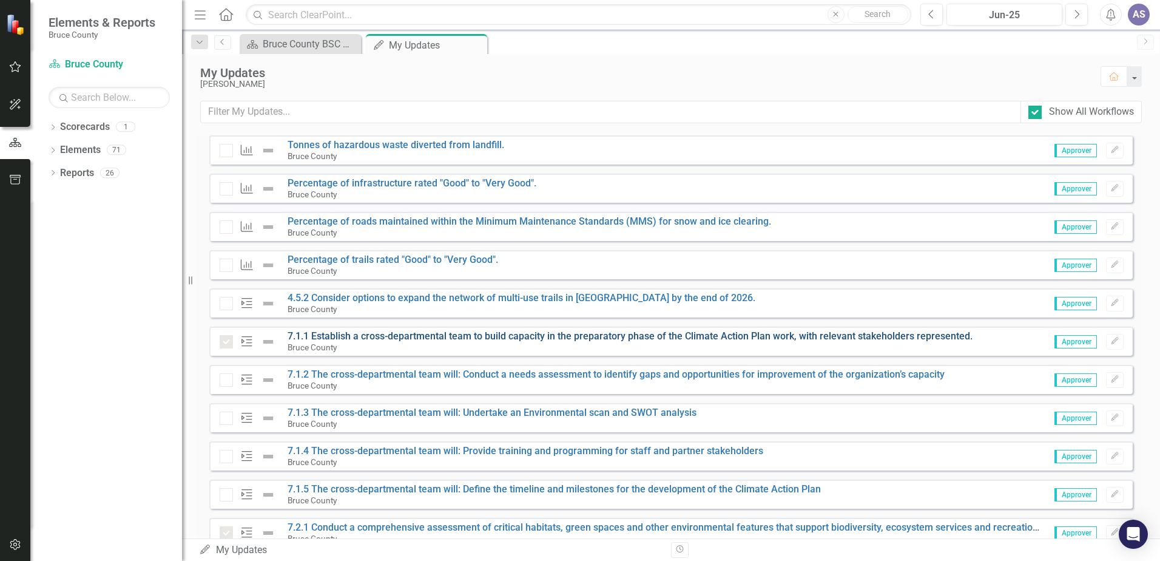
click at [345, 339] on link "7.1.1 Establish a cross-departmental team to build capacity in the preparatory …" at bounding box center [630, 336] width 685 height 12
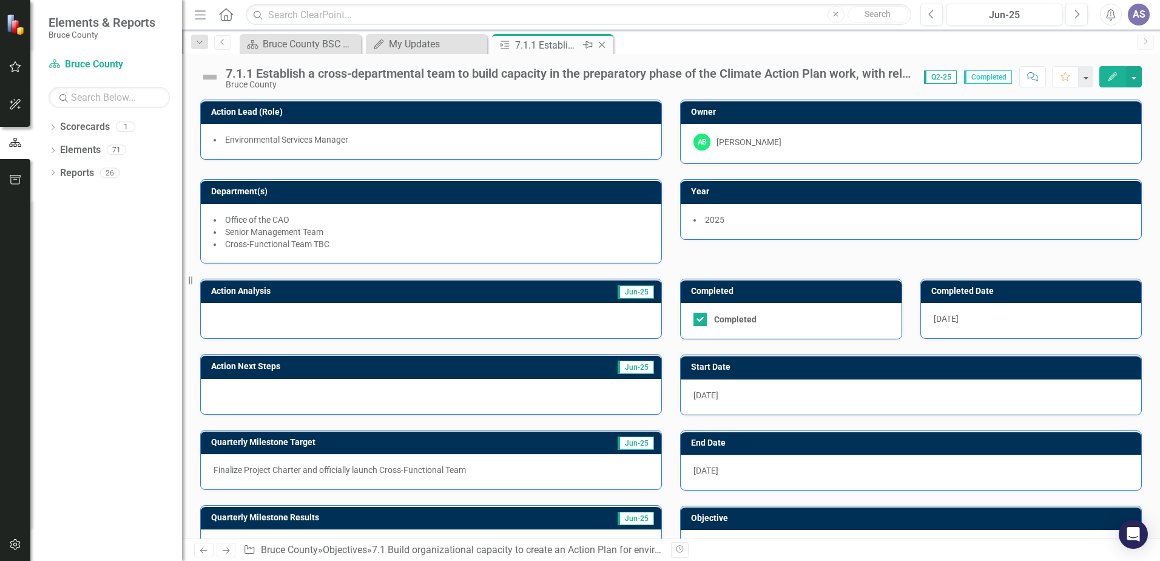
click at [604, 46] on icon "Close" at bounding box center [602, 45] width 12 height 10
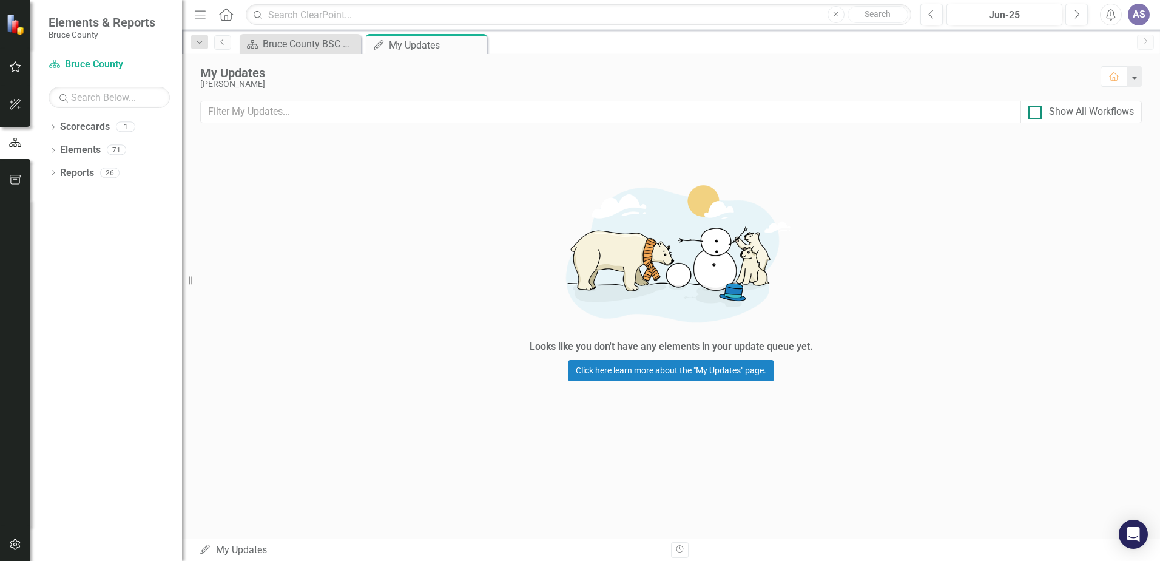
click at [1034, 112] on input "Show All Workflows" at bounding box center [1032, 110] width 8 height 8
checkbox input "true"
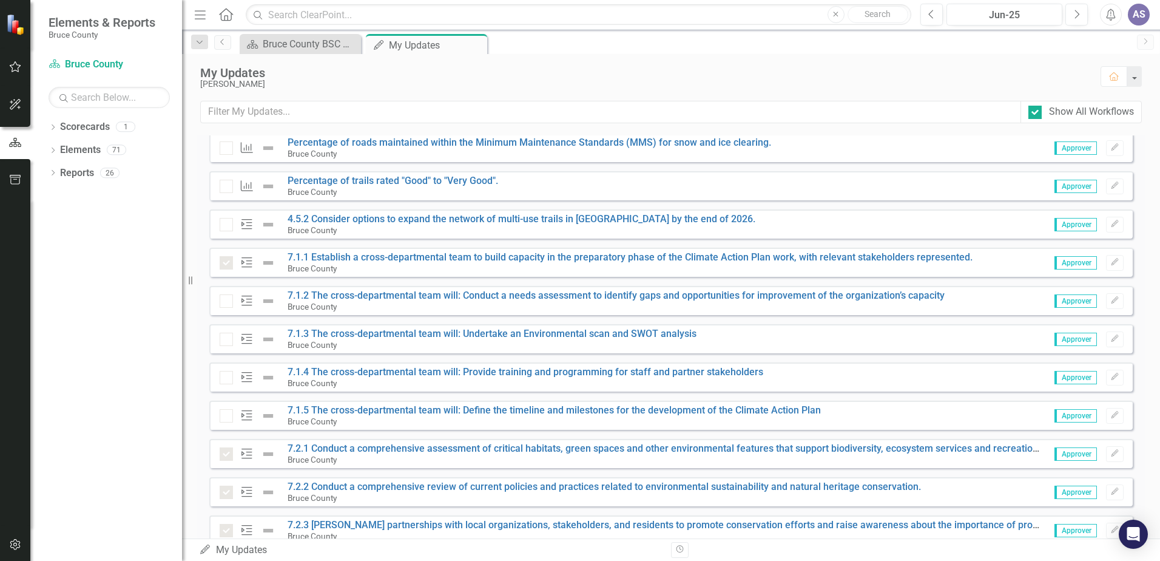
scroll to position [226, 0]
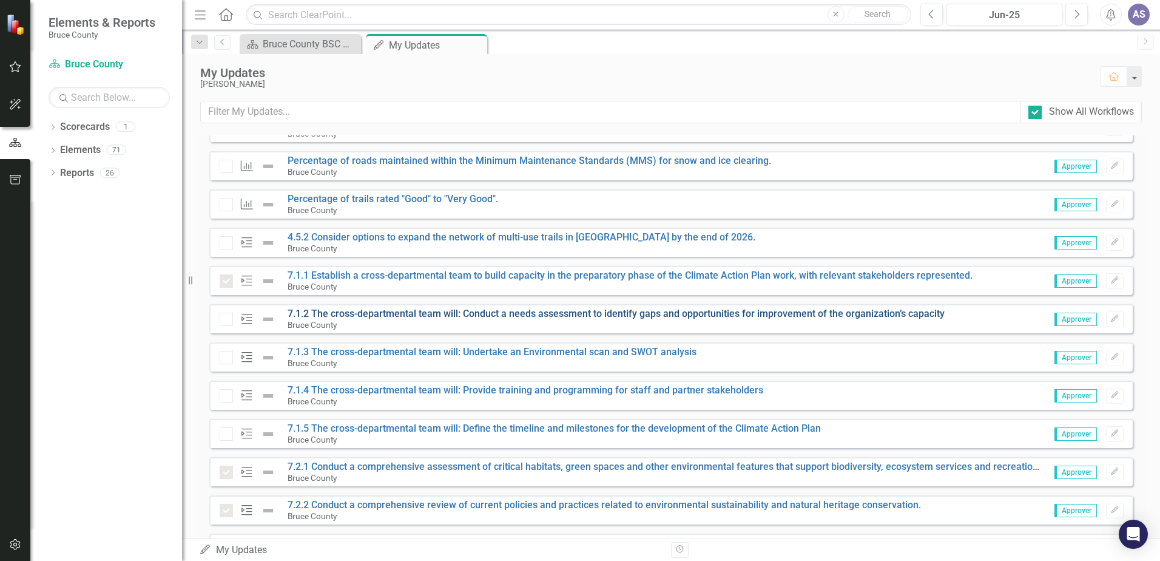
click at [342, 309] on link "7.1.2 The cross-departmental team will: Conduct a needs assessment to identify …" at bounding box center [616, 314] width 657 height 12
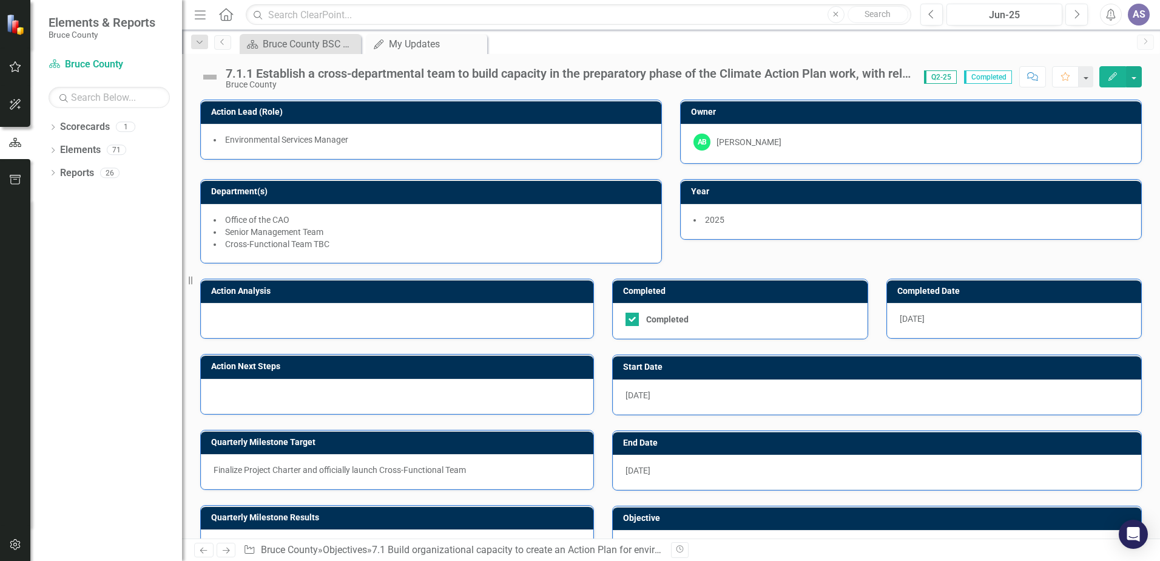
checkbox input "false"
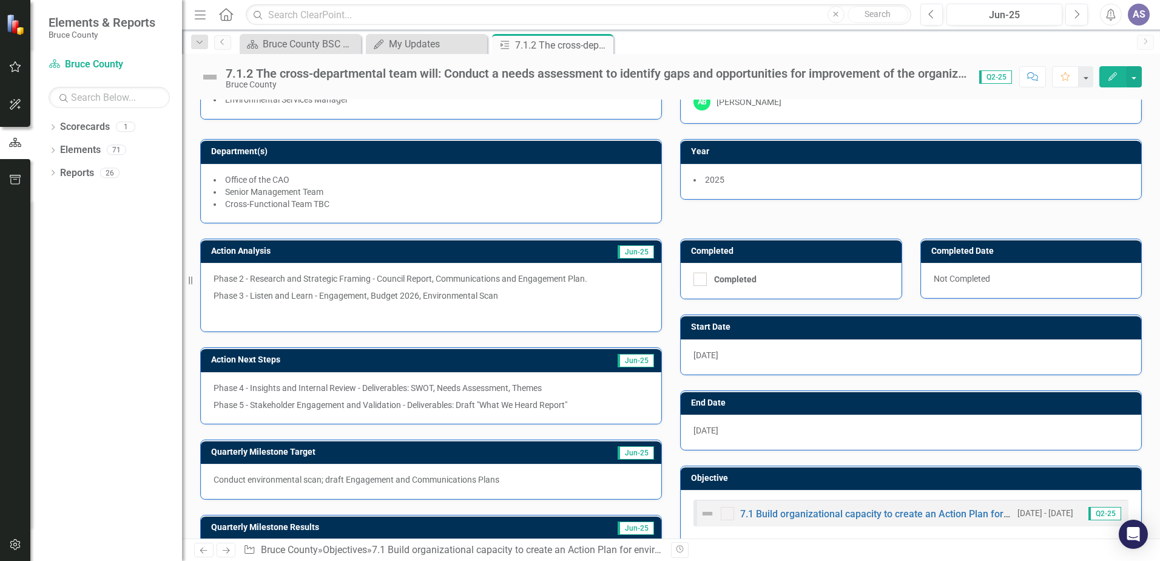
scroll to position [89, 0]
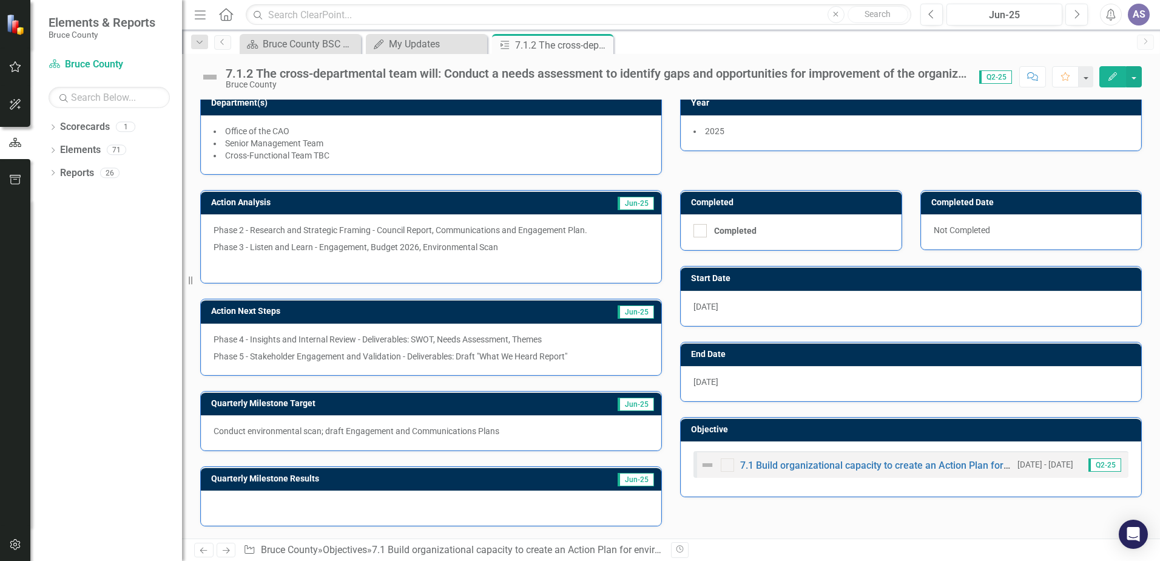
click at [634, 480] on span "Jun-25" at bounding box center [636, 479] width 36 height 13
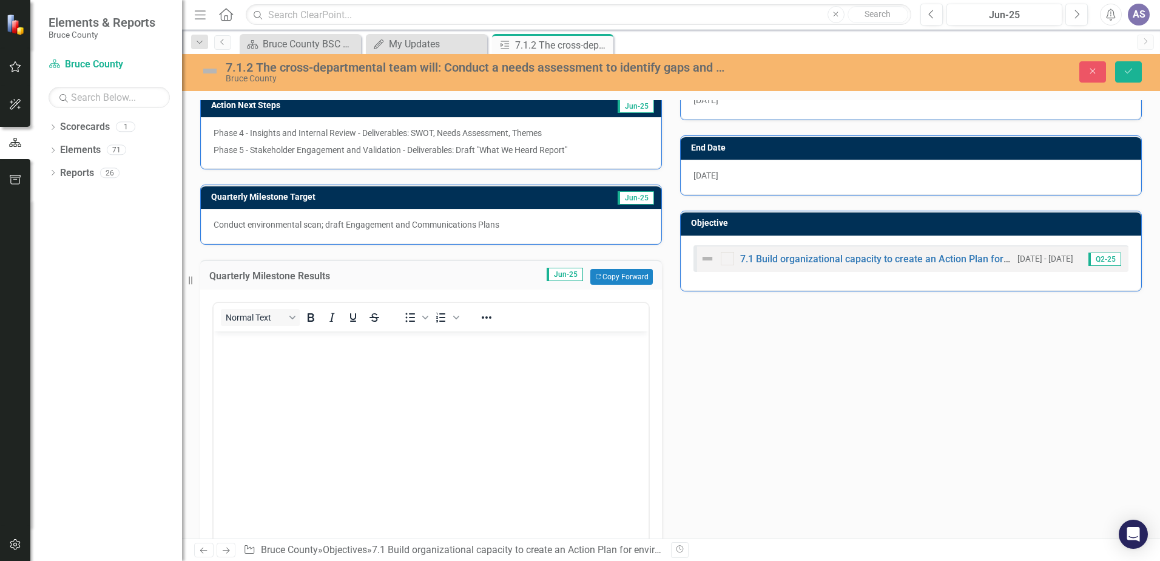
scroll to position [359, 0]
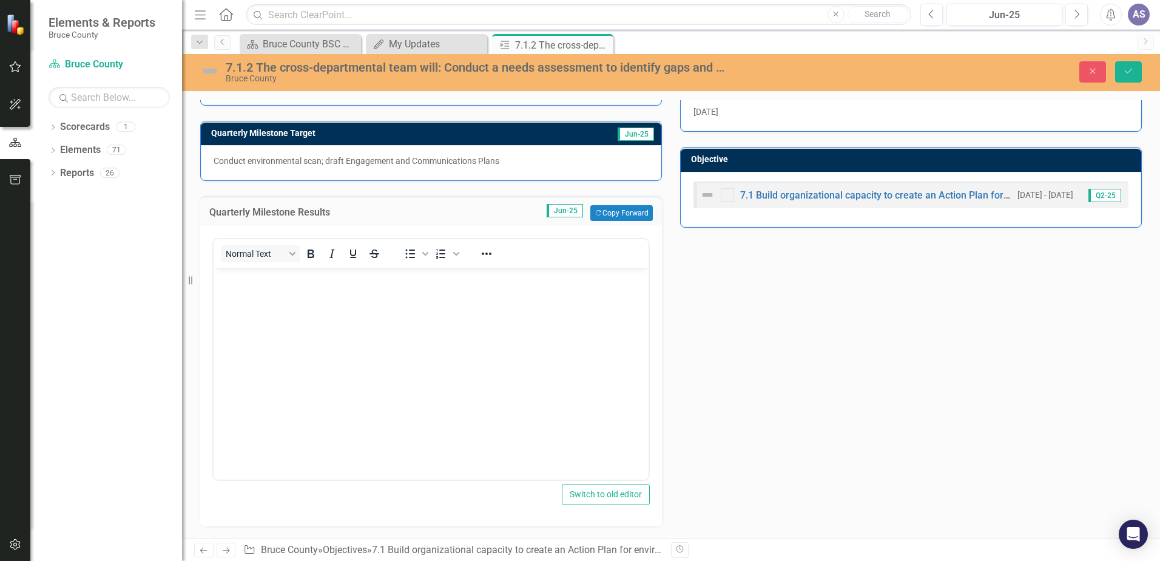
click at [343, 365] on body "Rich Text Area. Press ALT-0 for help." at bounding box center [431, 359] width 435 height 182
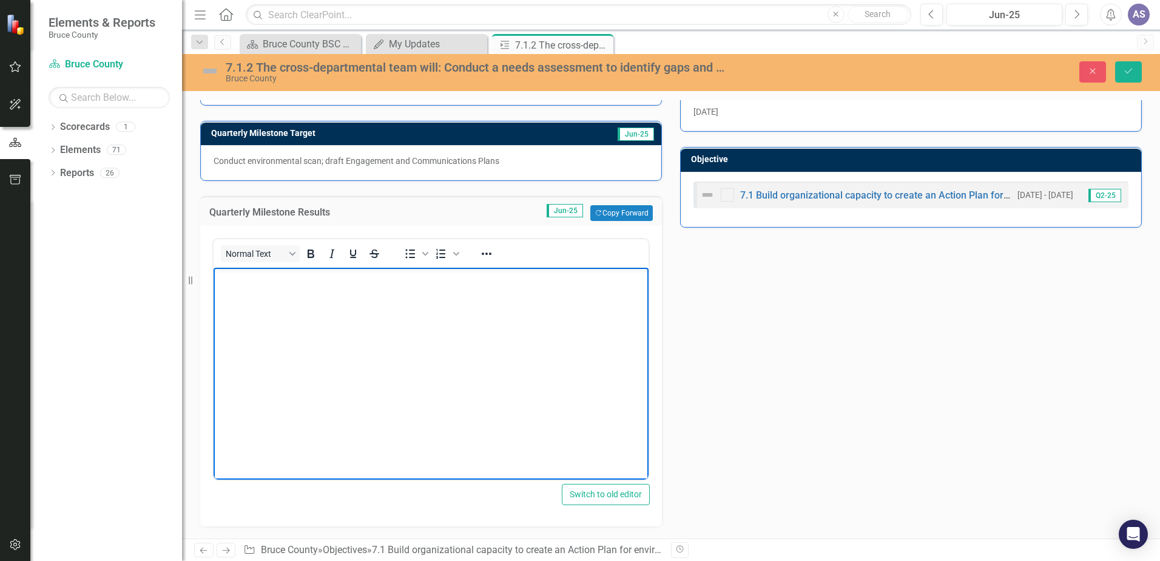
click at [484, 368] on body "Rich Text Area. Press ALT-0 for help." at bounding box center [431, 359] width 435 height 182
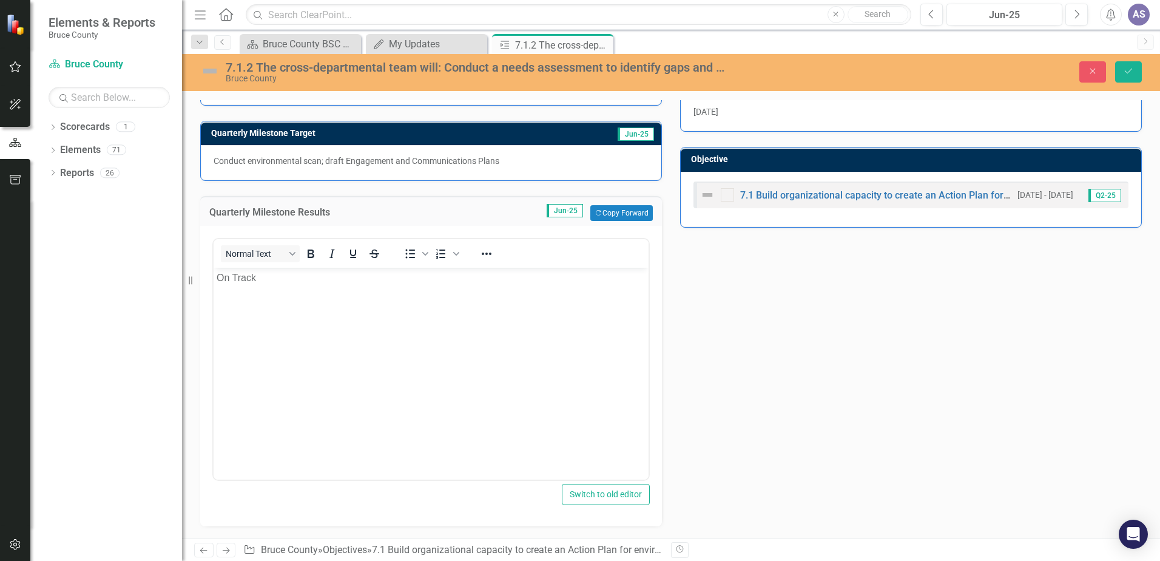
click at [832, 408] on div "Action Analysis Jun-25 Phase 2 - Research and Strategic Framing - Council Repor…" at bounding box center [671, 215] width 960 height 621
click at [1130, 74] on icon "Save" at bounding box center [1128, 71] width 11 height 8
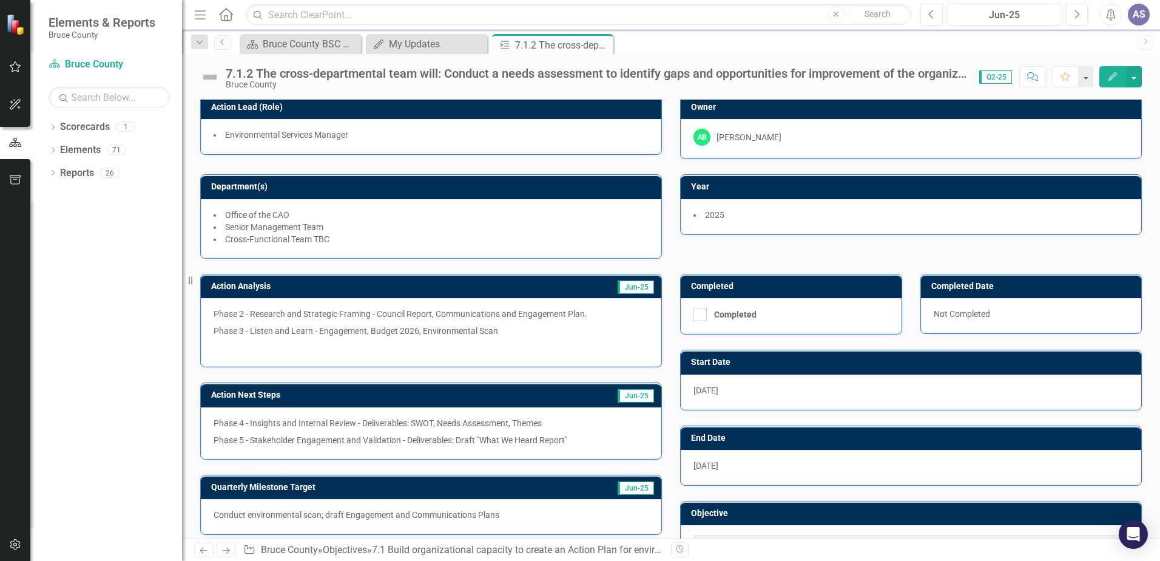
scroll to position [0, 0]
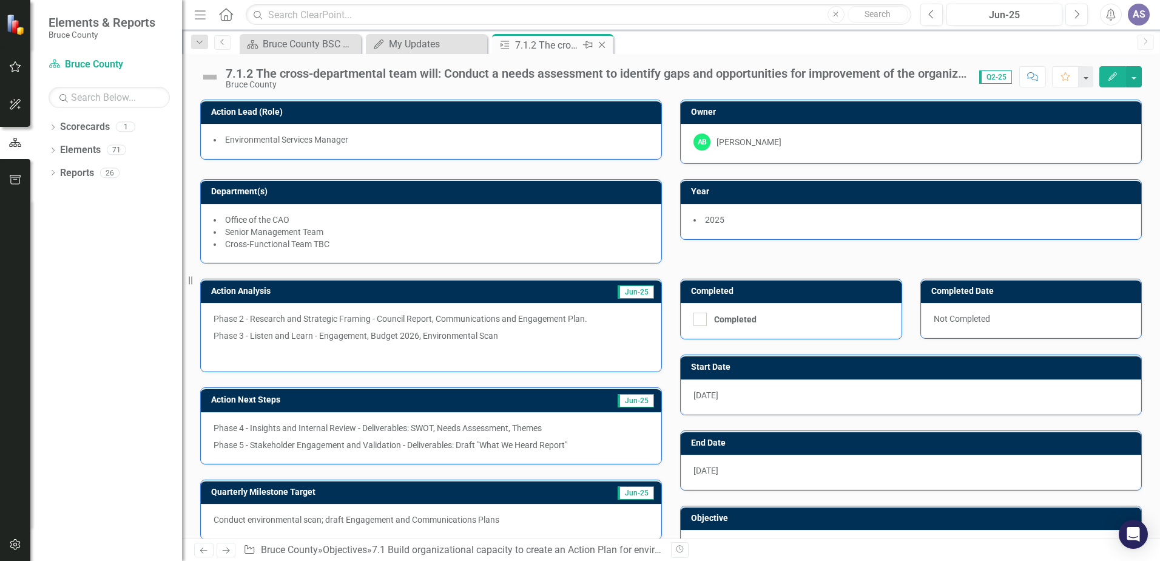
click at [604, 45] on icon "Close" at bounding box center [602, 45] width 12 height 10
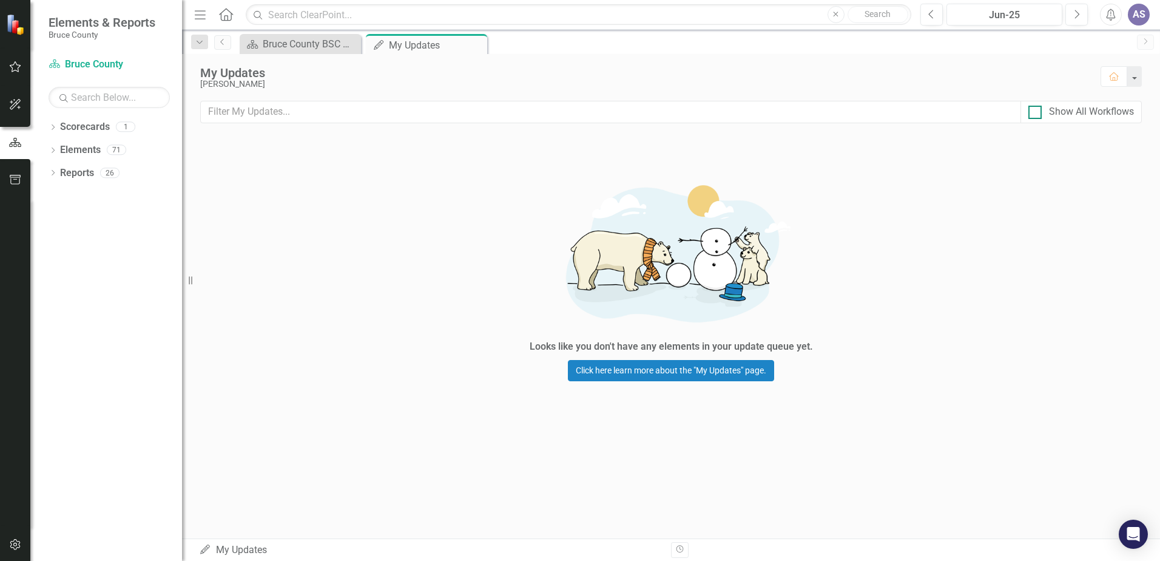
click at [1039, 112] on div at bounding box center [1034, 112] width 13 height 13
click at [1036, 112] on input "Show All Workflows" at bounding box center [1032, 110] width 8 height 8
checkbox input "true"
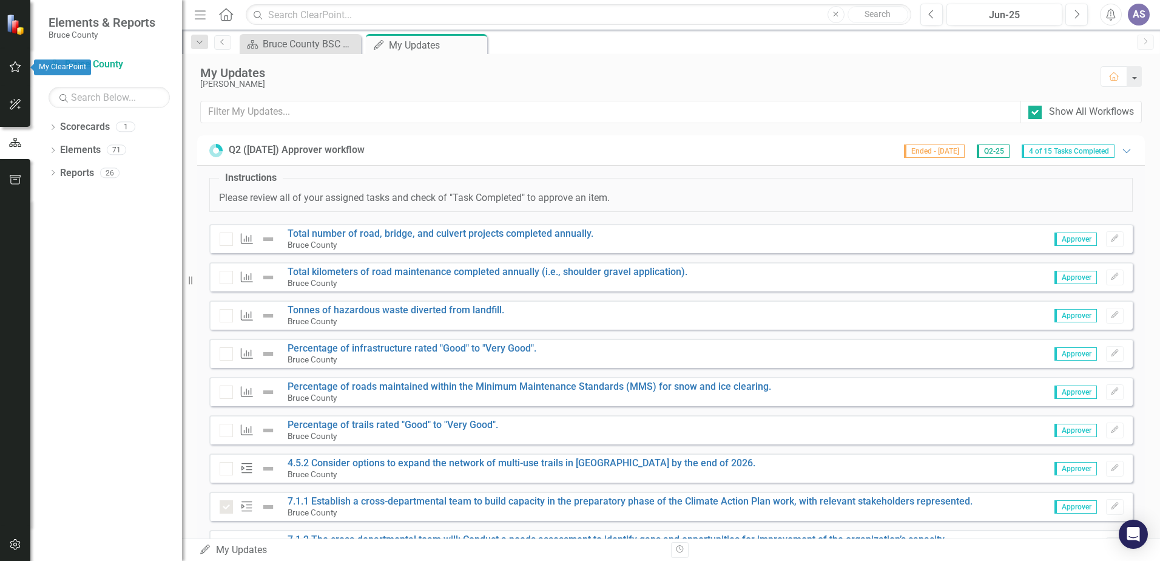
click at [17, 68] on icon "button" at bounding box center [15, 67] width 13 height 10
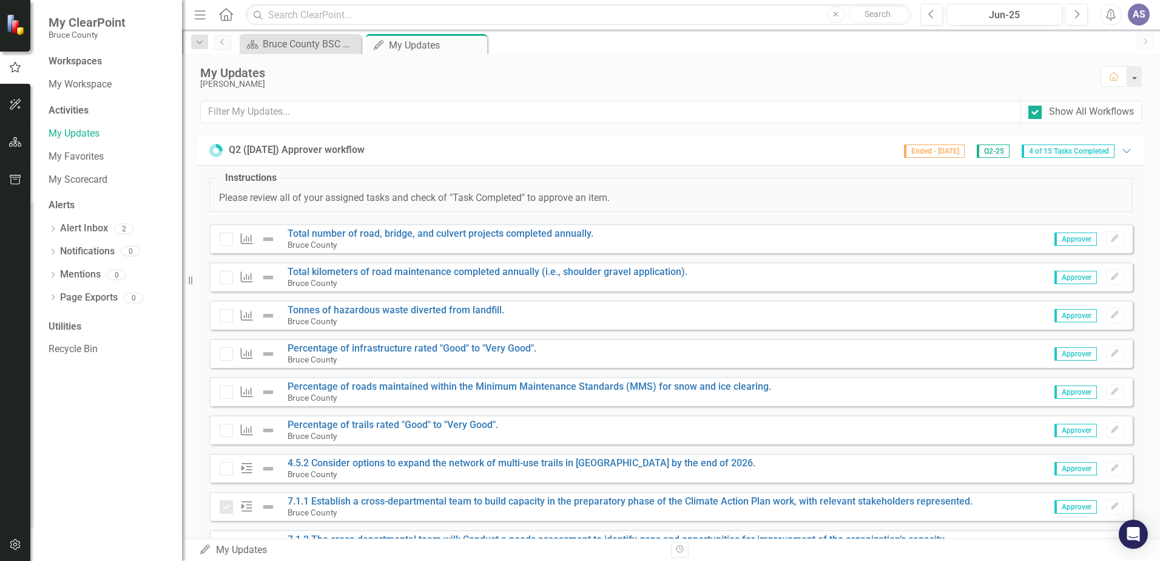
click at [1002, 197] on p "Please review all of your assigned tasks and check of "Task Completed" to appro…" at bounding box center [671, 198] width 904 height 14
click at [1122, 153] on icon at bounding box center [1126, 151] width 8 height 4
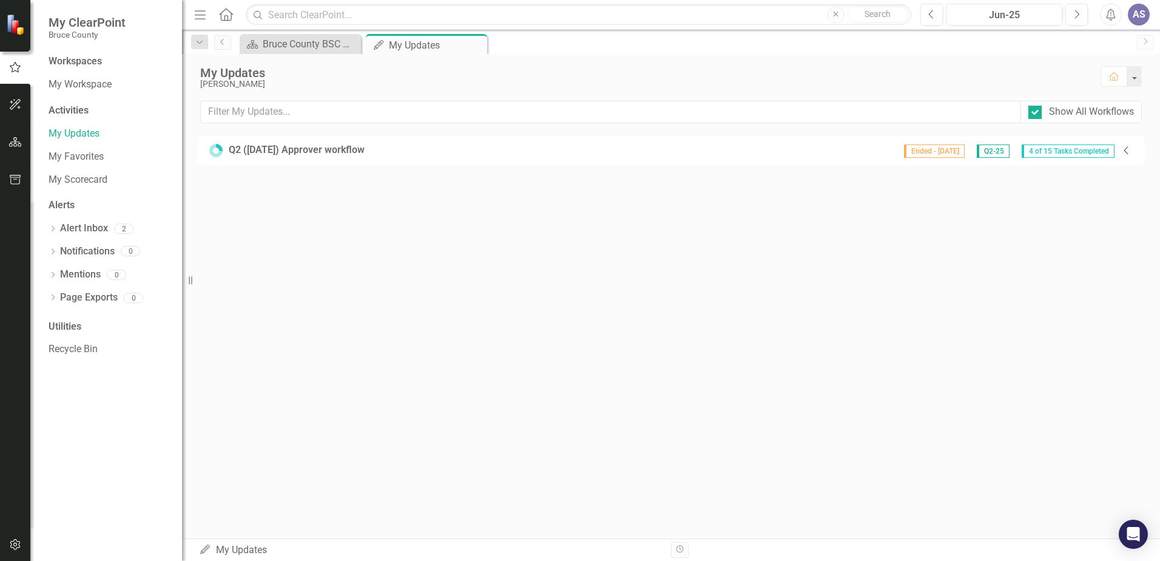
click at [1117, 153] on div "Ended - [DATE] Q2-25 4 of 15 Tasks Completed" at bounding box center [1009, 150] width 223 height 15
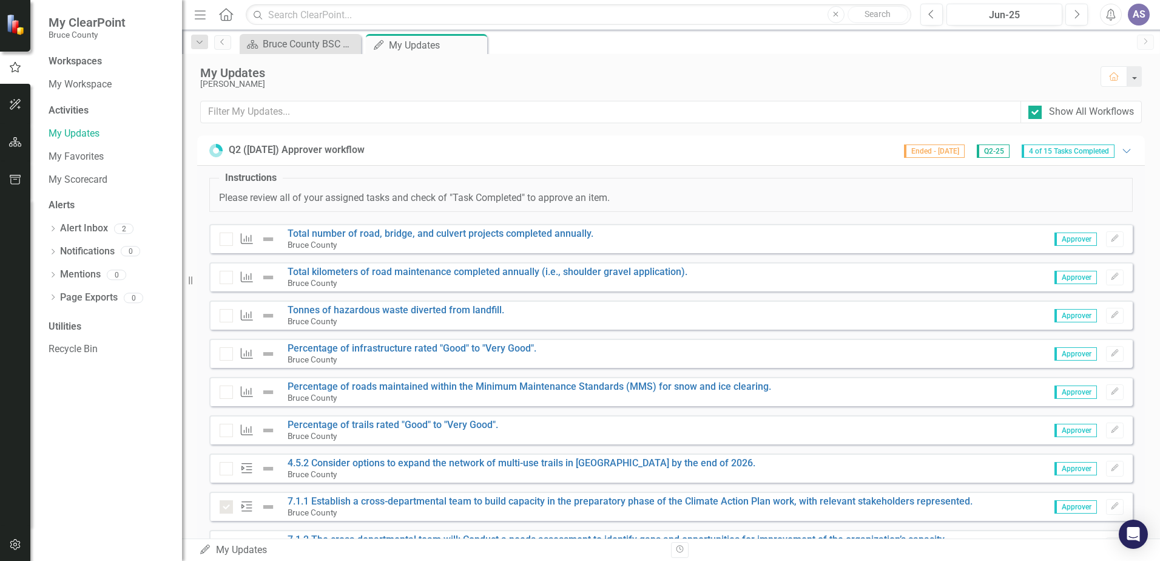
click at [1040, 151] on span "4 of 15 Tasks Completed" at bounding box center [1068, 150] width 93 height 13
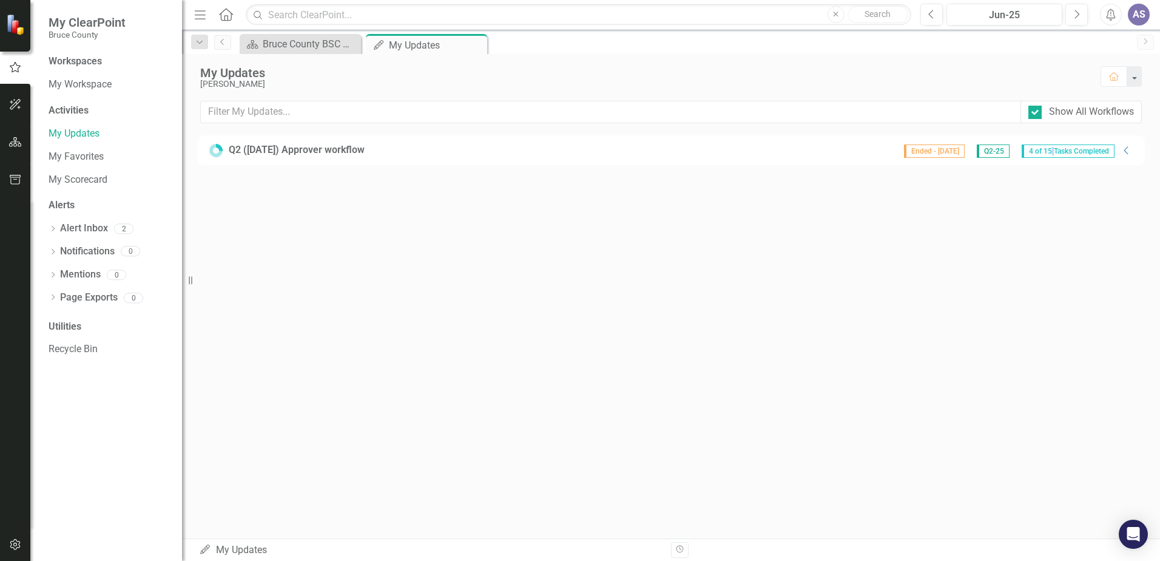
click at [1040, 150] on span "4 of 15 Tasks Completed" at bounding box center [1068, 150] width 93 height 13
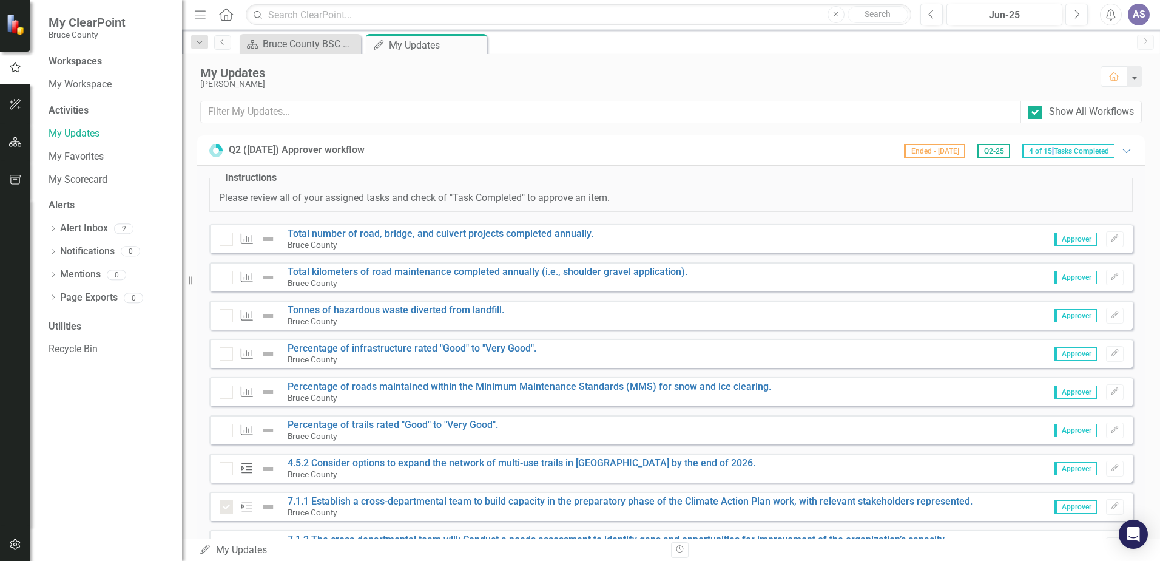
click at [226, 241] on div at bounding box center [226, 238] width 13 height 13
click at [226, 240] on div at bounding box center [226, 238] width 13 height 13
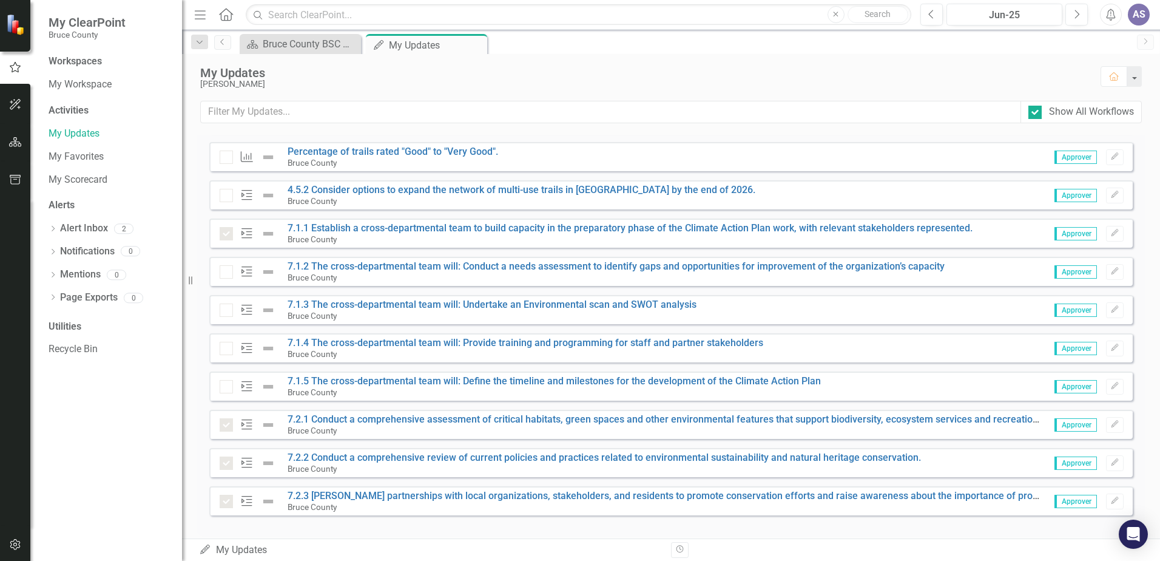
scroll to position [286, 0]
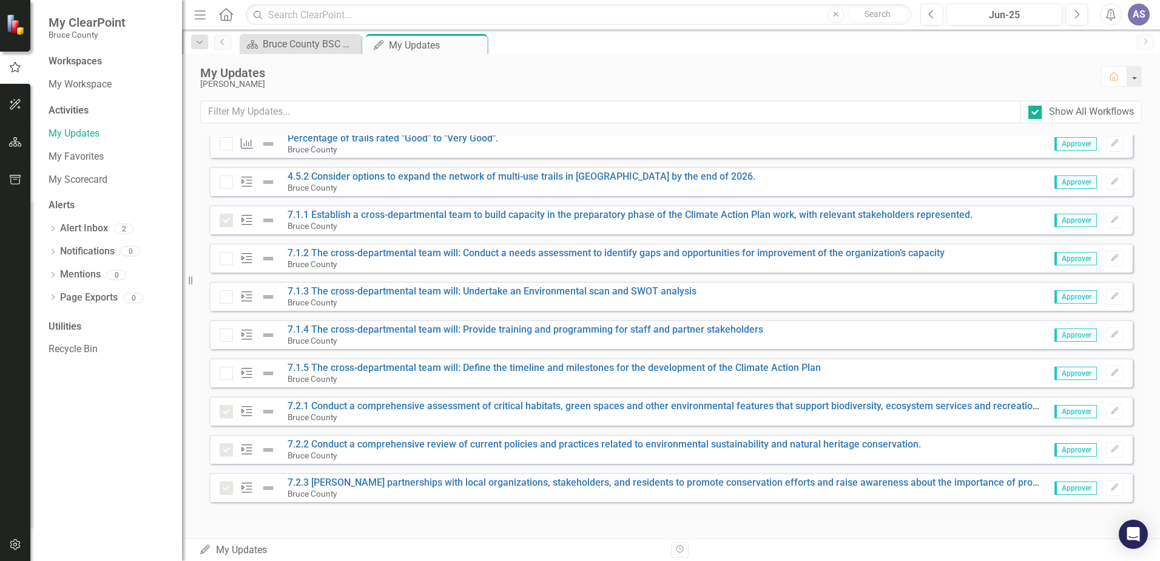
click at [228, 381] on div "Action 7.1.5 The cross-departmental team will: Define the timeline and mileston…" at bounding box center [523, 372] width 607 height 21
click at [227, 375] on div at bounding box center [226, 372] width 13 height 13
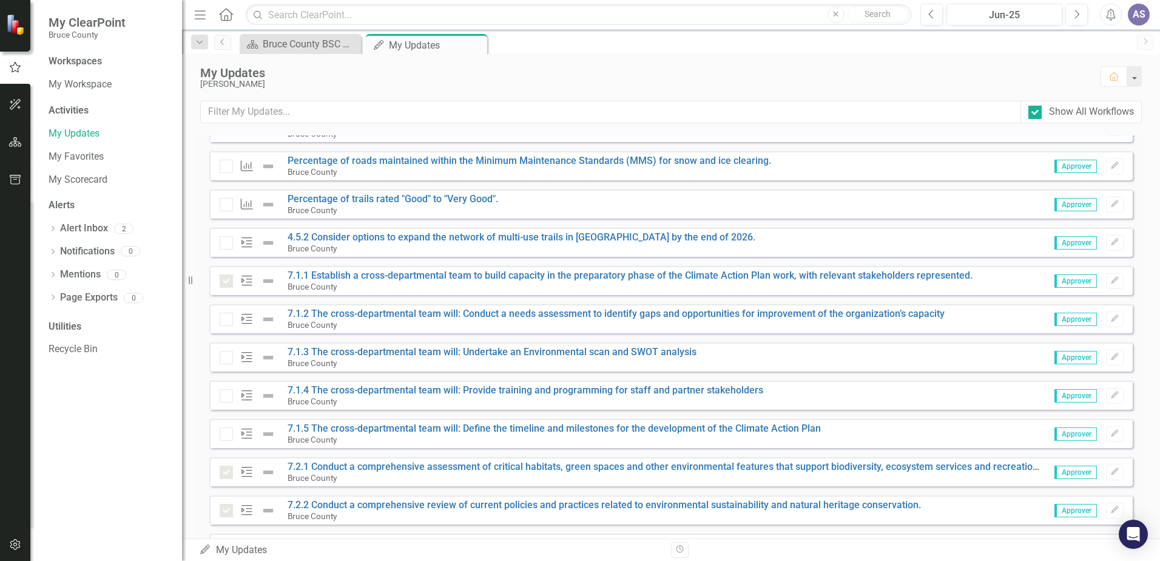
scroll to position [0, 0]
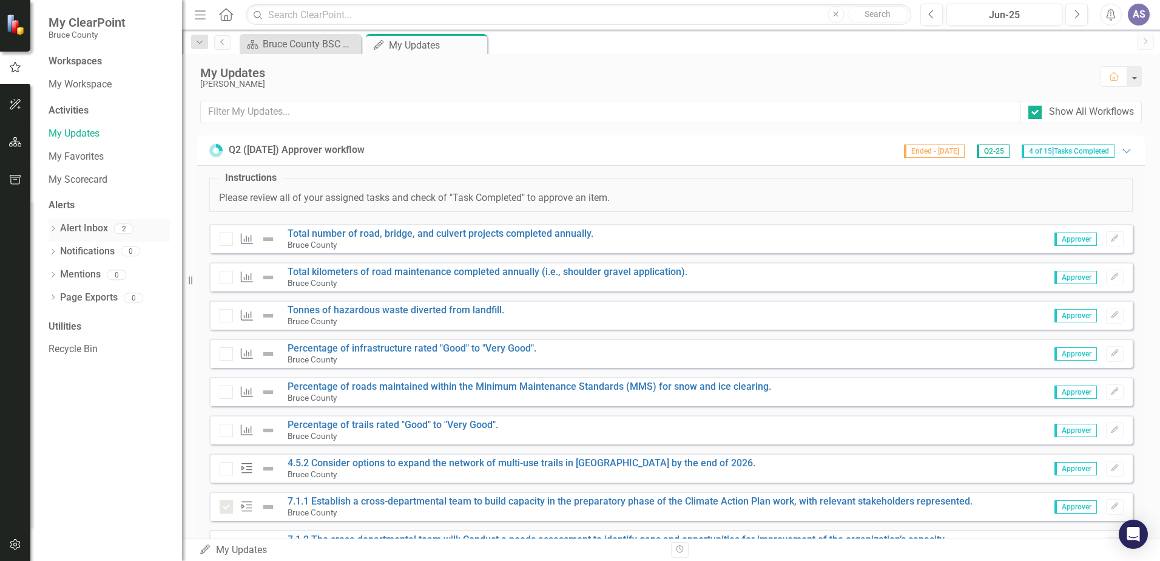
click at [99, 228] on link "Alert Inbox" at bounding box center [84, 228] width 48 height 14
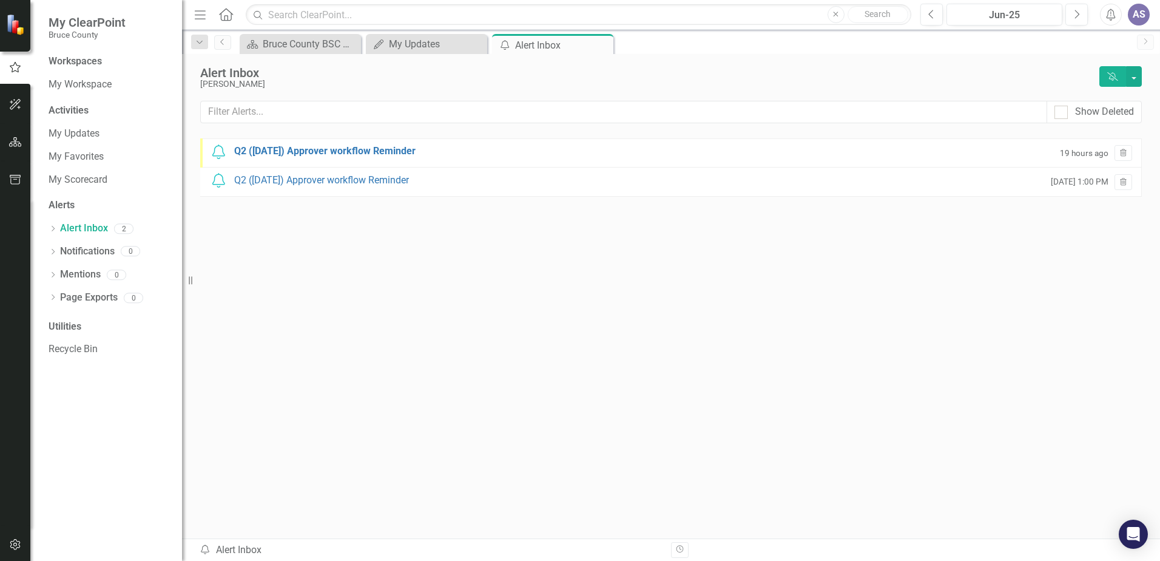
click at [383, 288] on div "Notification Q2 ([DATE]) Approver workflow Reminder 19 hours ago Trash Notifica…" at bounding box center [671, 315] width 942 height 354
click at [351, 149] on div "Q2 ([DATE]) Approver workflow Reminder" at bounding box center [324, 151] width 181 height 14
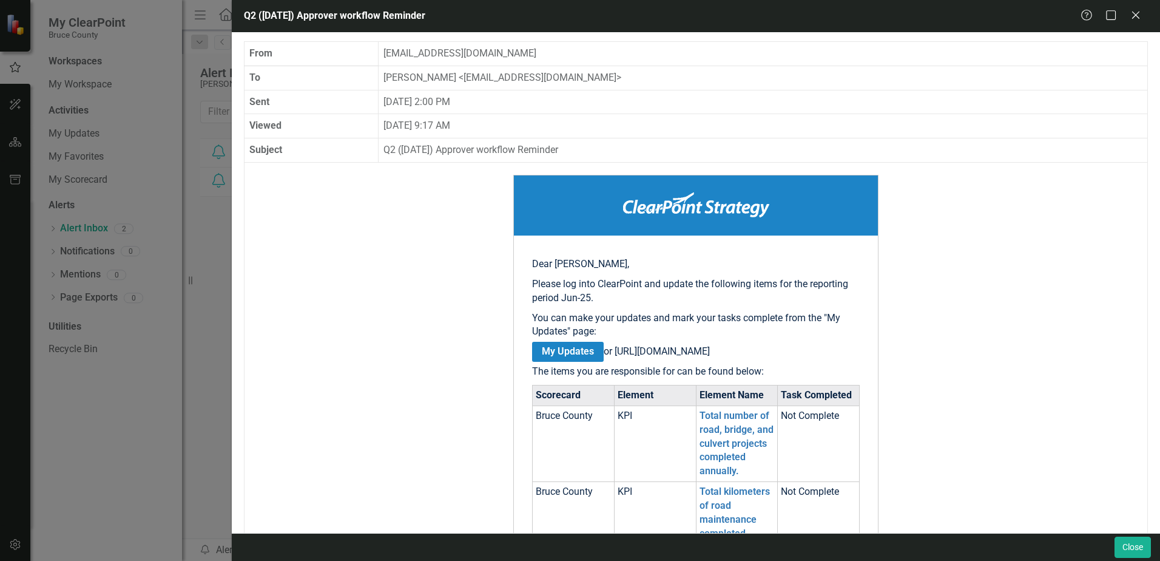
click at [1115, 19] on icon "Maximize" at bounding box center [1111, 15] width 15 height 12
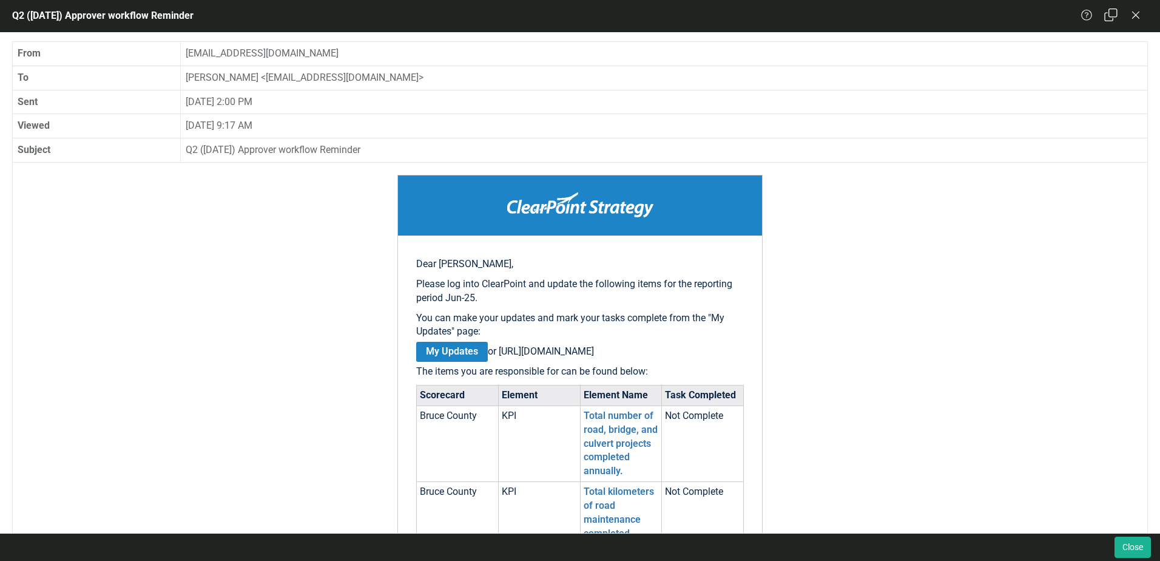
click at [1113, 19] on icon at bounding box center [1110, 14] width 13 height 13
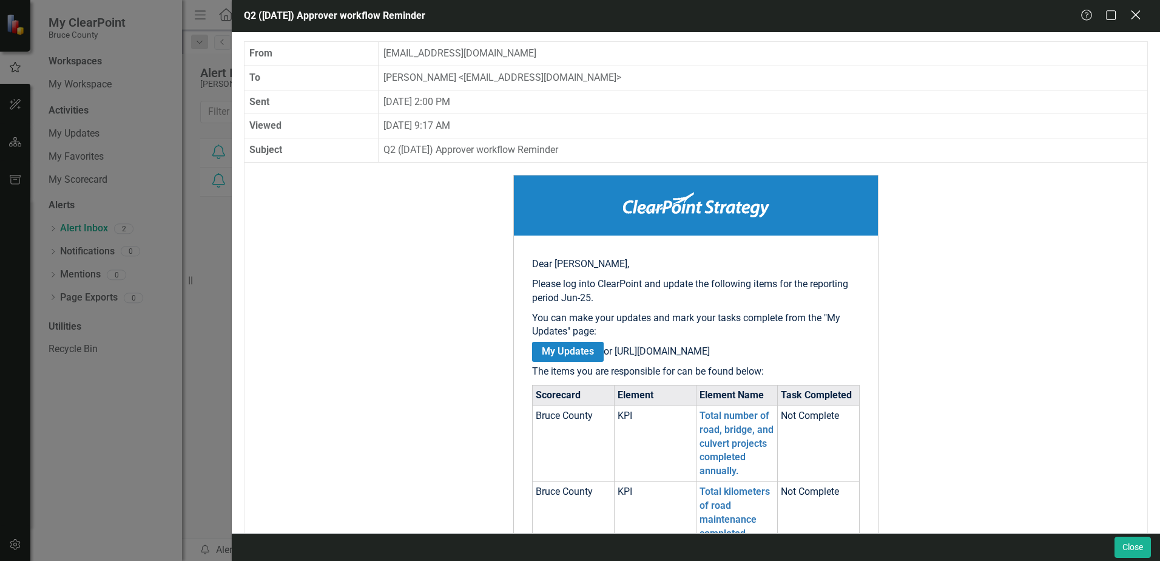
click at [1137, 17] on icon "Close" at bounding box center [1135, 15] width 15 height 12
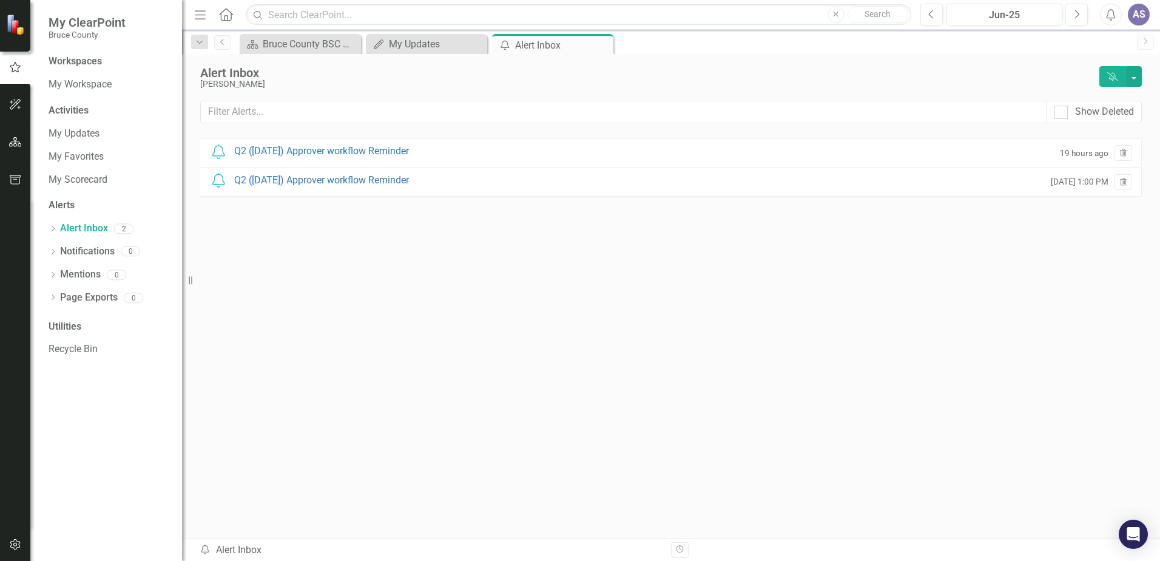
click at [614, 319] on div "Notification Q2 ([DATE]) Approver workflow Reminder 19 hours ago Trash Notifica…" at bounding box center [671, 315] width 942 height 354
click at [82, 138] on link "My Updates" at bounding box center [109, 134] width 121 height 14
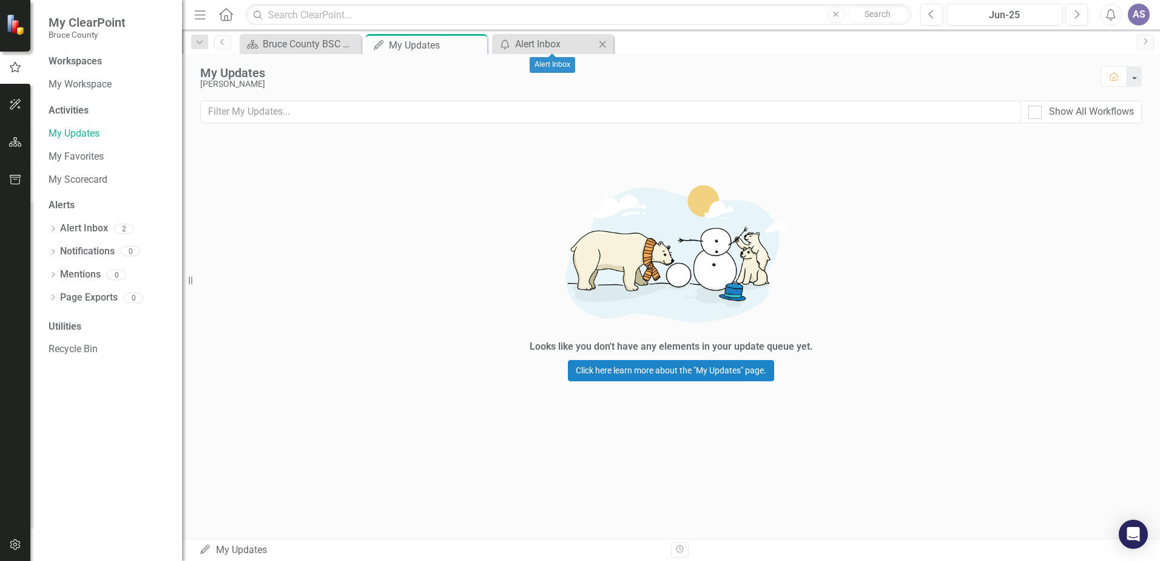
click at [607, 43] on icon "Close" at bounding box center [602, 44] width 12 height 10
click at [1133, 112] on div "Show All Workflows" at bounding box center [1091, 112] width 85 height 14
click at [1036, 112] on input "Show All Workflows" at bounding box center [1032, 110] width 8 height 8
checkbox input "true"
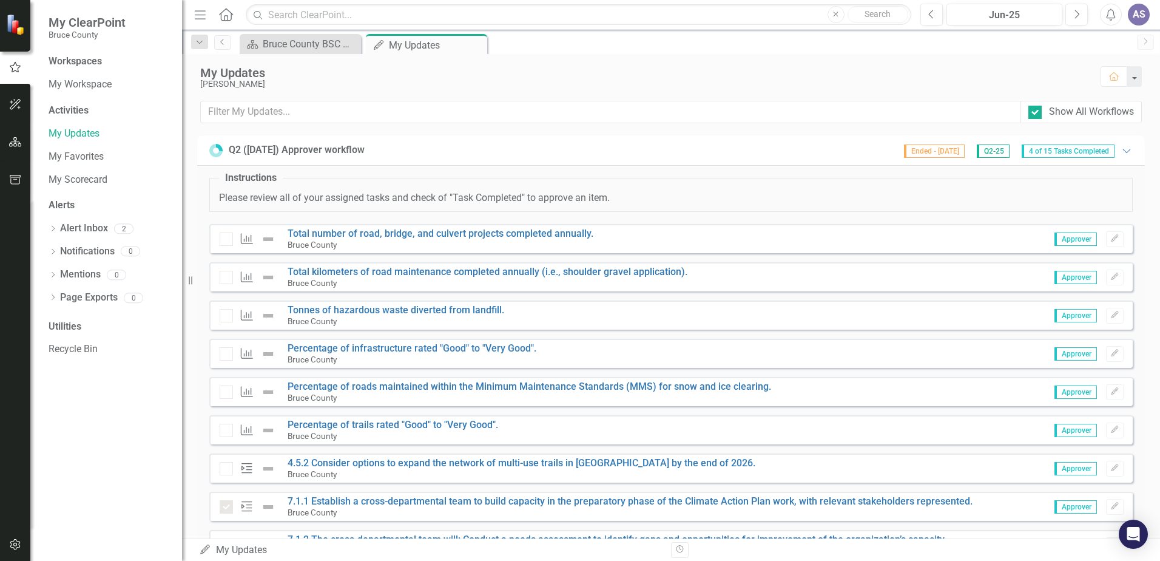
click at [787, 63] on div "My Updates [PERSON_NAME] Home" at bounding box center [671, 77] width 978 height 47
click at [868, 67] on div "My Updates" at bounding box center [644, 72] width 888 height 13
click at [226, 241] on div at bounding box center [226, 238] width 13 height 13
click at [224, 246] on div "KPI Total number of road, bridge, and culvert projects completed annually. [GEO…" at bounding box center [410, 238] width 380 height 21
click at [231, 243] on div at bounding box center [226, 238] width 13 height 13
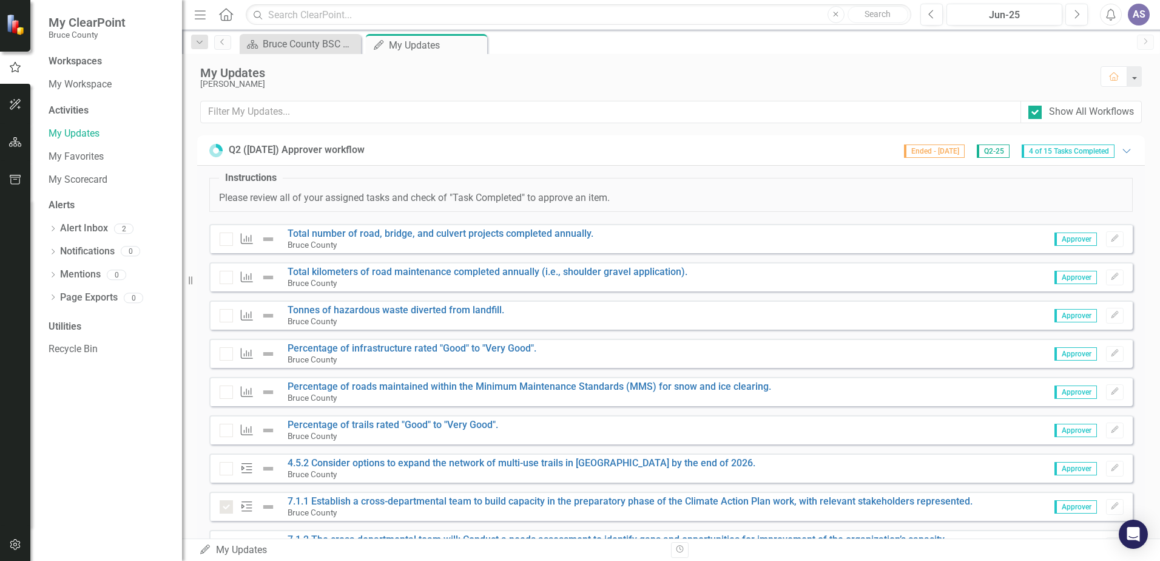
click at [248, 240] on icon "KPI" at bounding box center [247, 238] width 16 height 12
click at [245, 241] on icon "KPI" at bounding box center [247, 238] width 16 height 12
click at [244, 241] on icon at bounding box center [247, 238] width 12 height 11
